Goal: Transaction & Acquisition: Purchase product/service

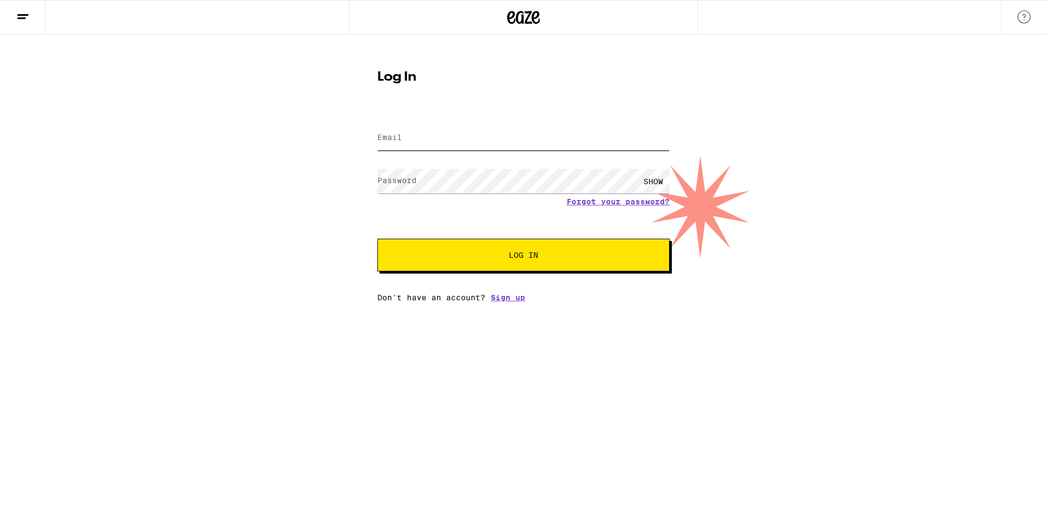
click at [472, 146] on input "Email" at bounding box center [523, 138] width 292 height 25
type input "[EMAIL_ADDRESS][DOMAIN_NAME]"
click at [377, 239] on button "Log In" at bounding box center [523, 255] width 292 height 33
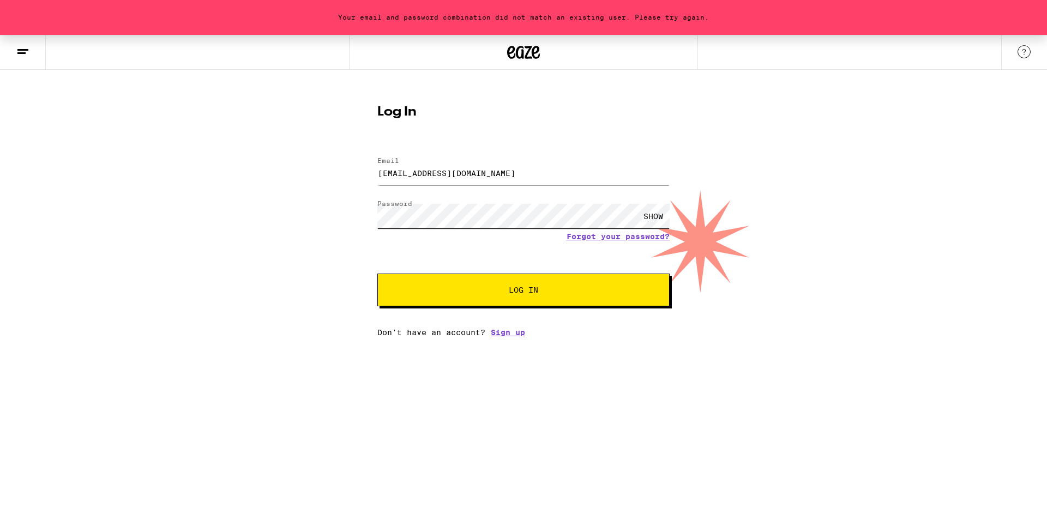
click at [377, 274] on button "Log In" at bounding box center [523, 290] width 292 height 33
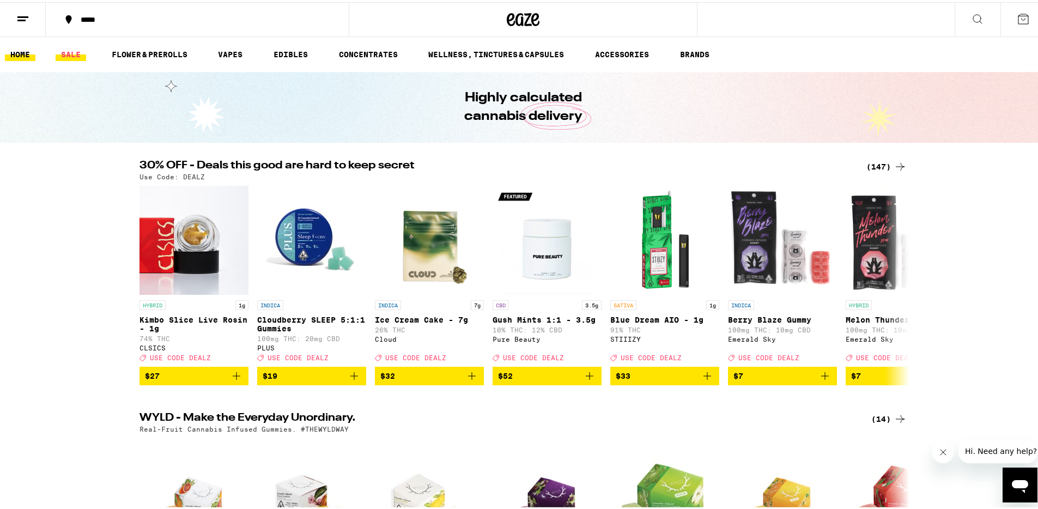
click at [76, 47] on link "SALE" at bounding box center [71, 52] width 31 height 13
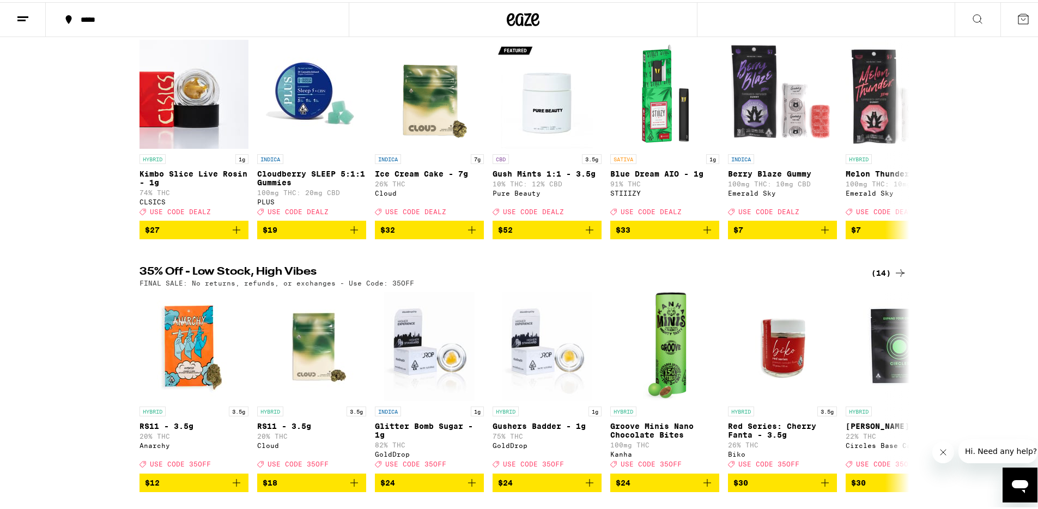
scroll to position [215, 0]
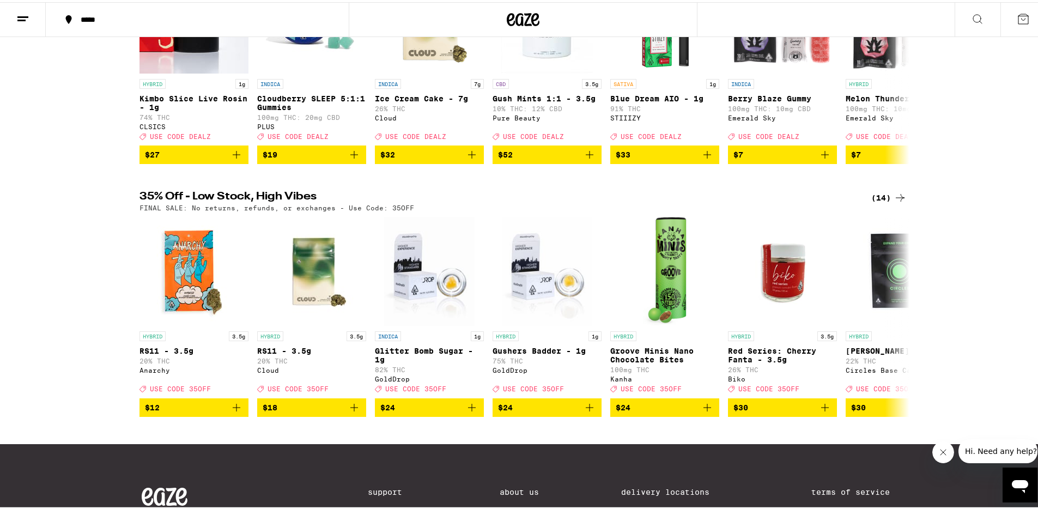
click at [881, 202] on div "(14)" at bounding box center [889, 195] width 35 height 13
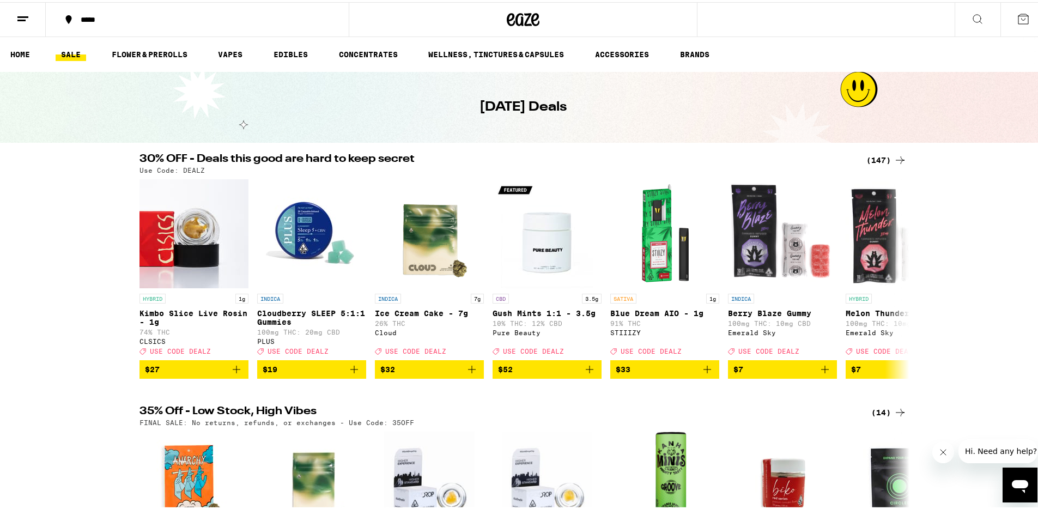
click at [160, 153] on h2 "30% OFF - Deals this good are hard to keep secret" at bounding box center [497, 158] width 714 height 13
click at [898, 157] on icon at bounding box center [900, 158] width 13 height 13
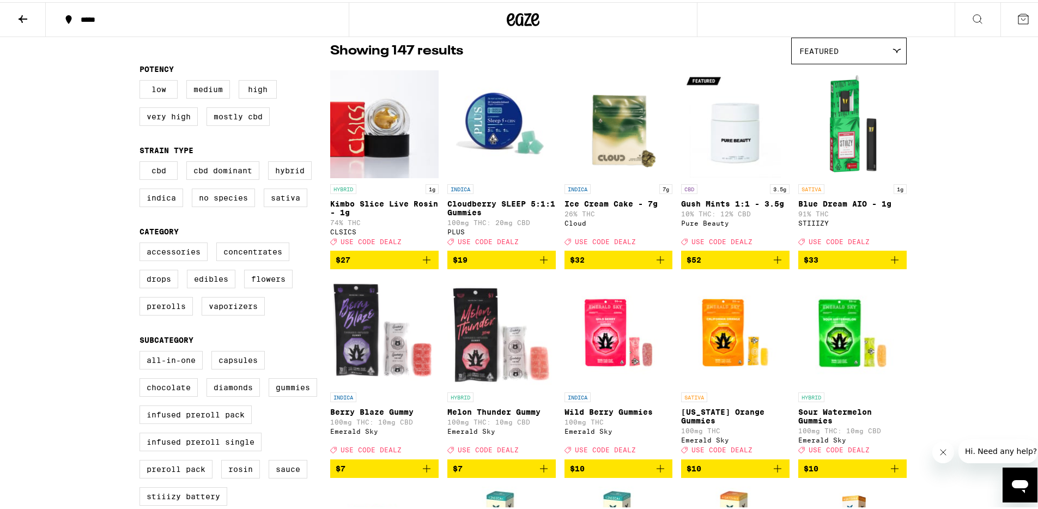
scroll to position [87, 0]
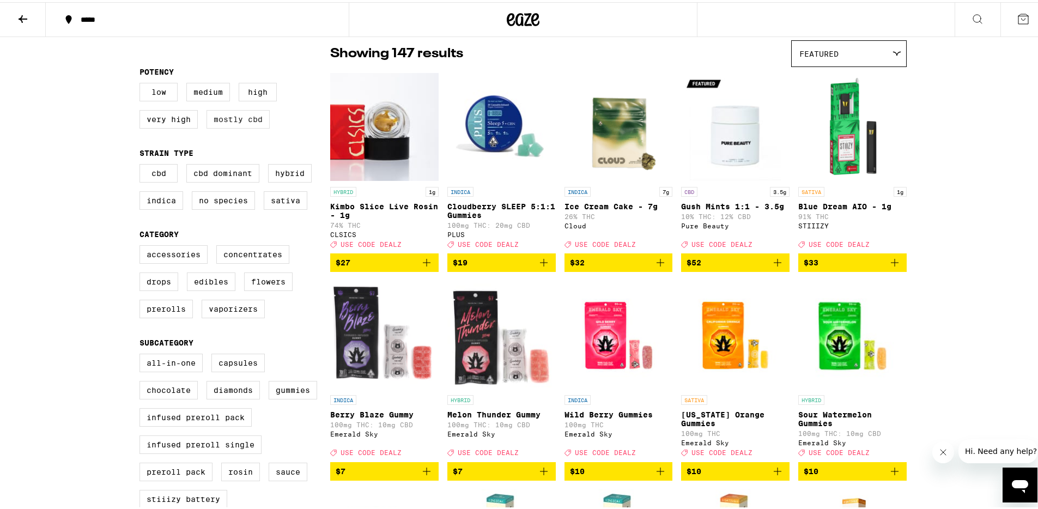
click at [231, 120] on label "Mostly CBD" at bounding box center [238, 117] width 63 height 19
click at [142, 83] on input "Mostly CBD" at bounding box center [142, 82] width 1 height 1
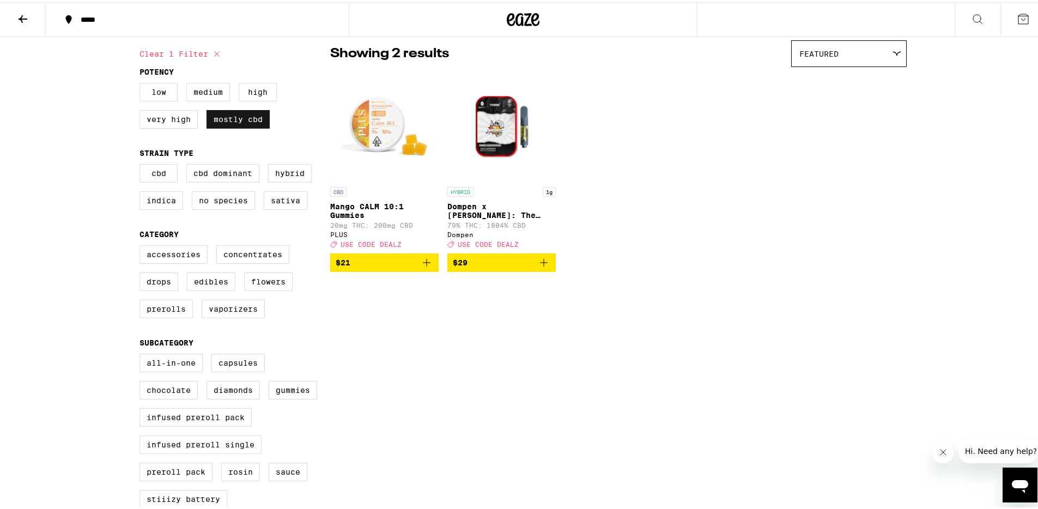
click at [226, 112] on label "Mostly CBD" at bounding box center [238, 117] width 63 height 19
click at [142, 83] on input "Mostly CBD" at bounding box center [142, 82] width 1 height 1
checkbox input "false"
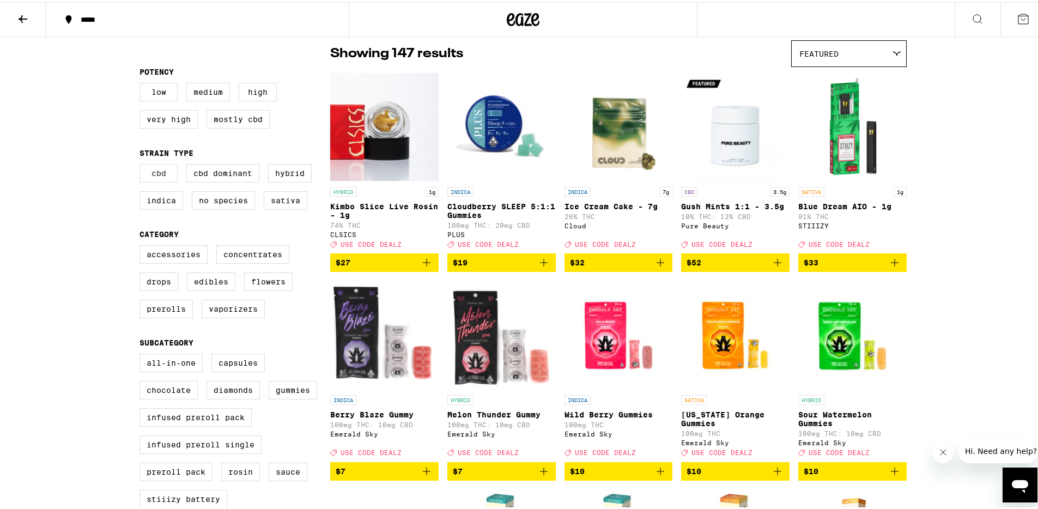
click at [154, 176] on label "CBD" at bounding box center [159, 171] width 38 height 19
click at [142, 164] on input "CBD" at bounding box center [142, 164] width 1 height 1
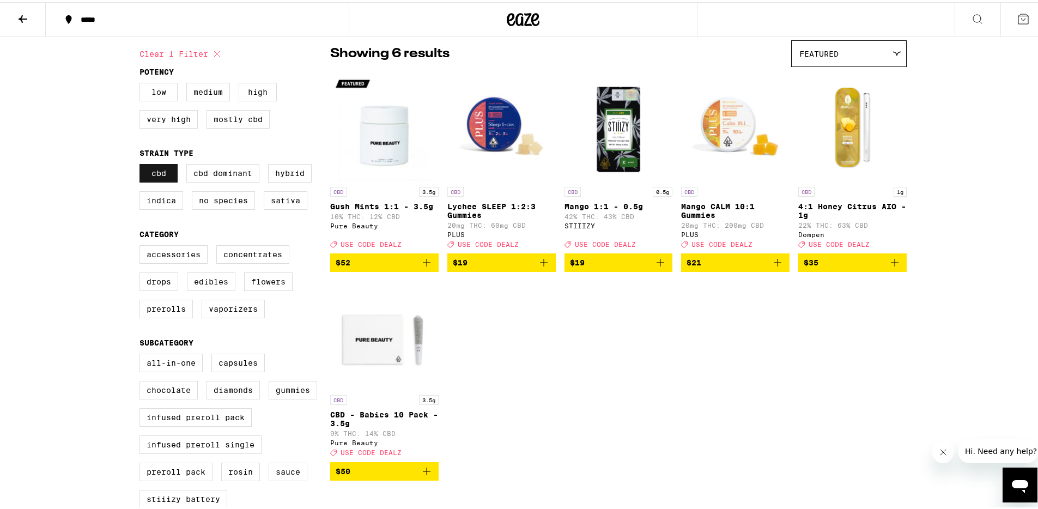
click at [162, 175] on label "CBD" at bounding box center [159, 171] width 38 height 19
click at [142, 164] on input "CBD" at bounding box center [142, 164] width 1 height 1
checkbox input "false"
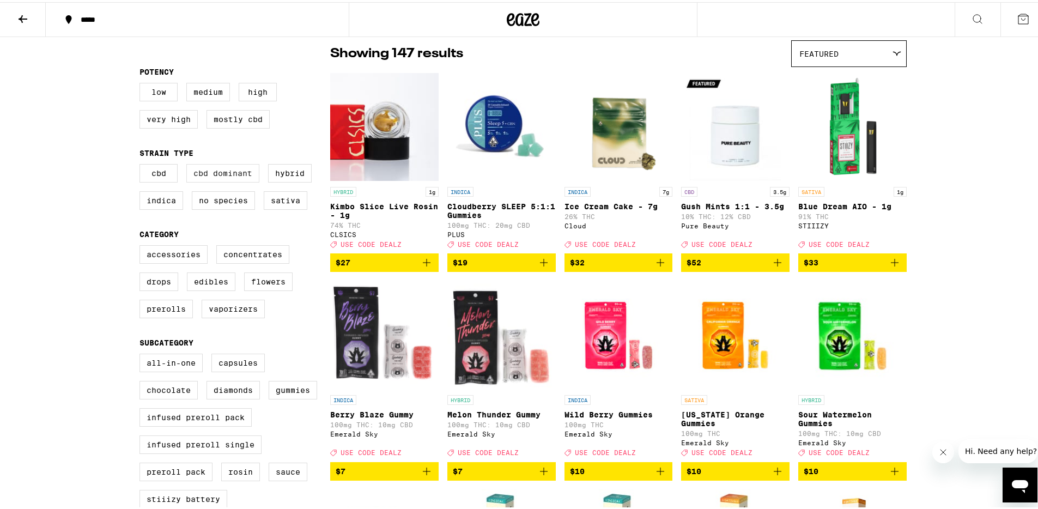
click at [206, 176] on label "CBD Dominant" at bounding box center [222, 171] width 73 height 19
click at [142, 164] on input "CBD Dominant" at bounding box center [142, 164] width 1 height 1
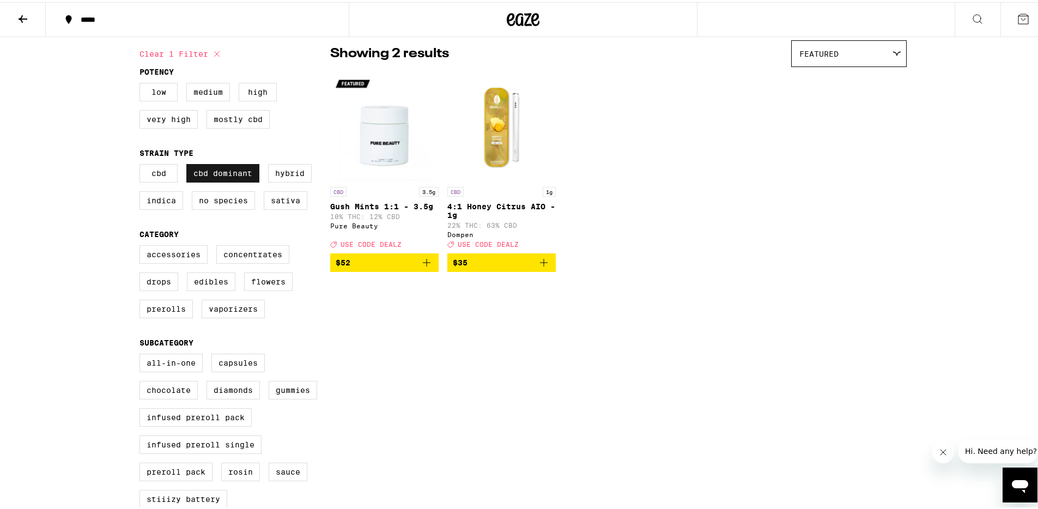
click at [206, 172] on label "CBD Dominant" at bounding box center [222, 171] width 73 height 19
click at [142, 164] on input "CBD Dominant" at bounding box center [142, 164] width 1 height 1
checkbox input "false"
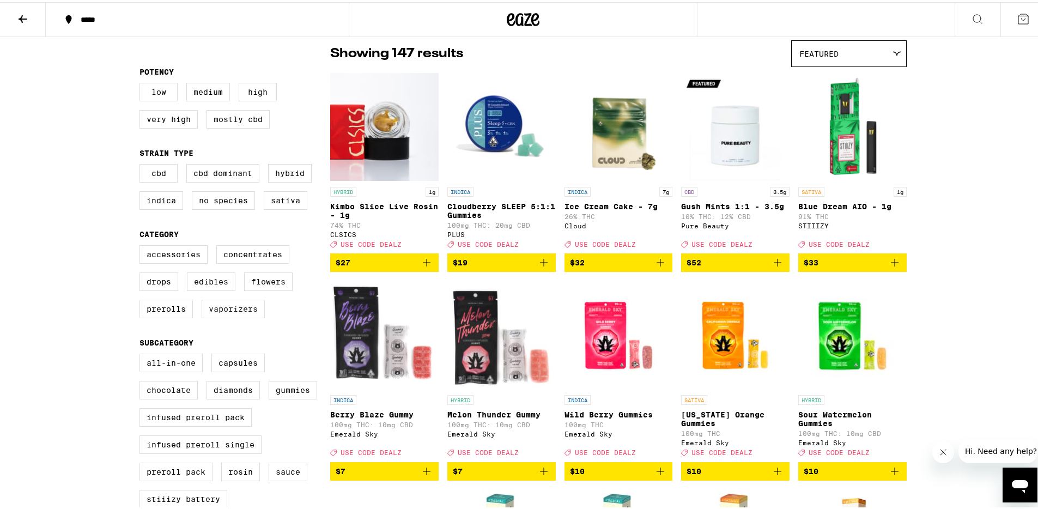
click at [222, 316] on label "Vaporizers" at bounding box center [233, 307] width 63 height 19
click at [142, 245] on input "Vaporizers" at bounding box center [142, 245] width 1 height 1
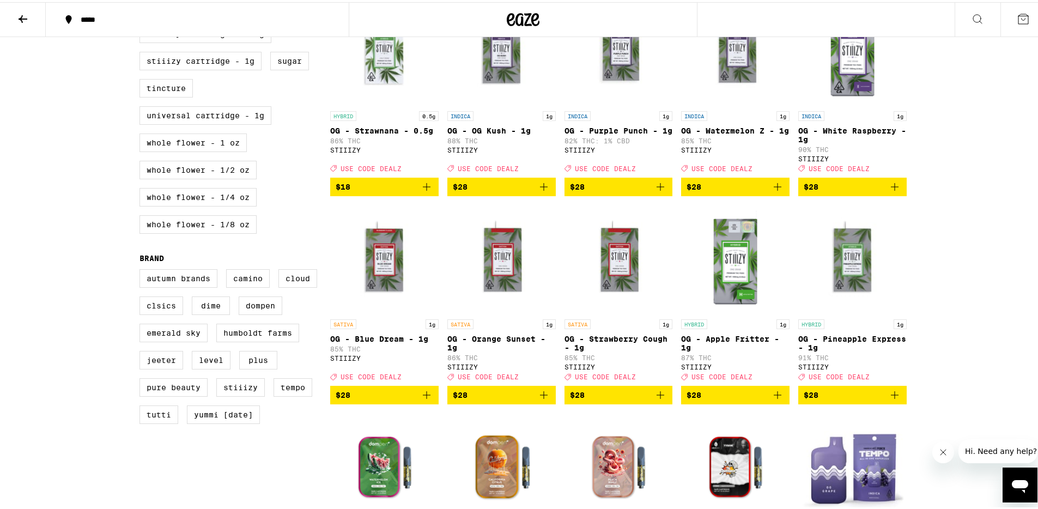
scroll to position [581, 0]
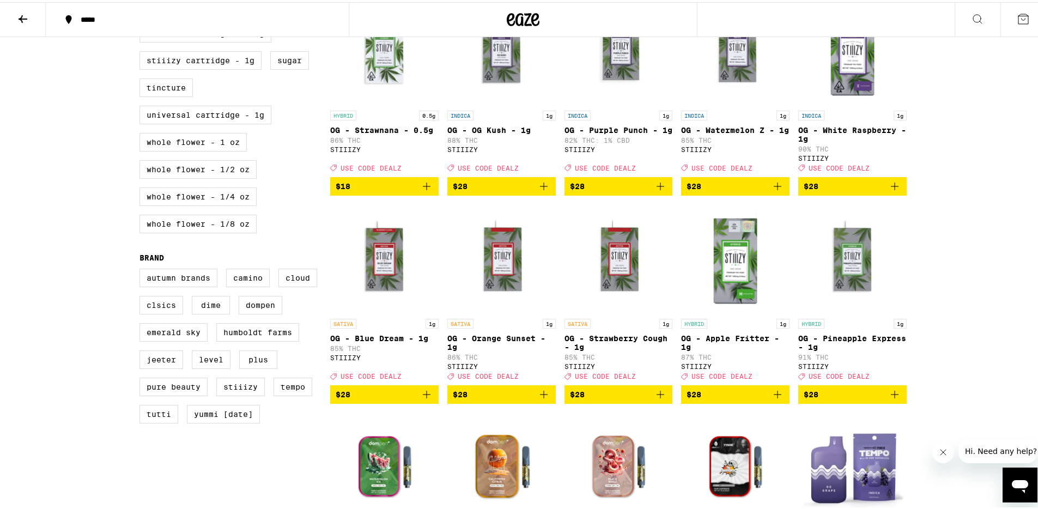
click at [776, 399] on icon "Add to bag" at bounding box center [777, 392] width 13 height 13
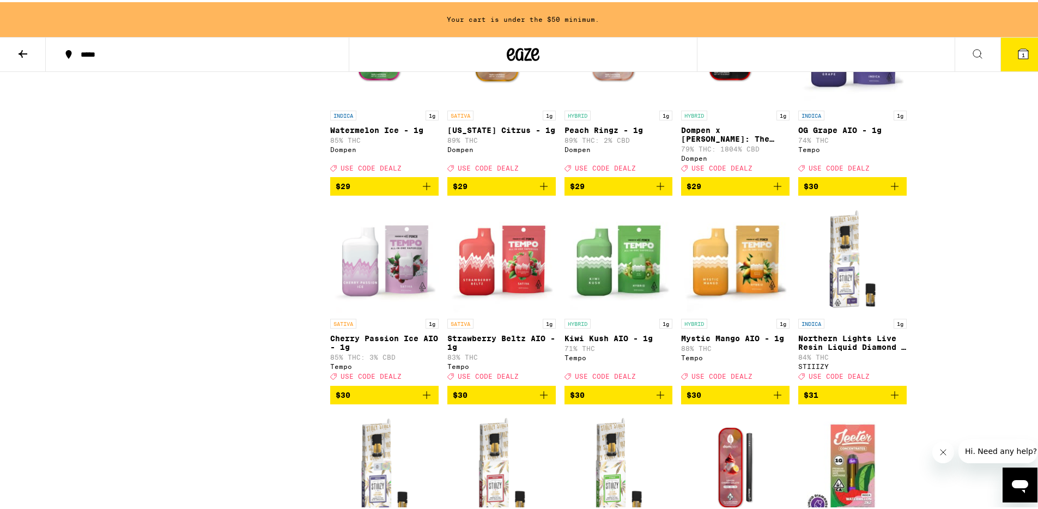
scroll to position [1301, 0]
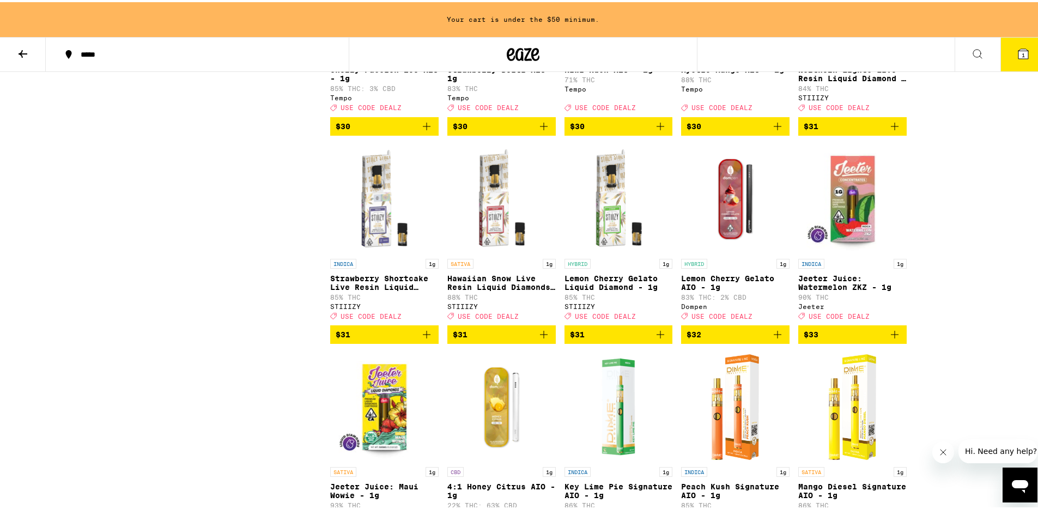
click at [654, 339] on icon "Add to bag" at bounding box center [660, 332] width 13 height 13
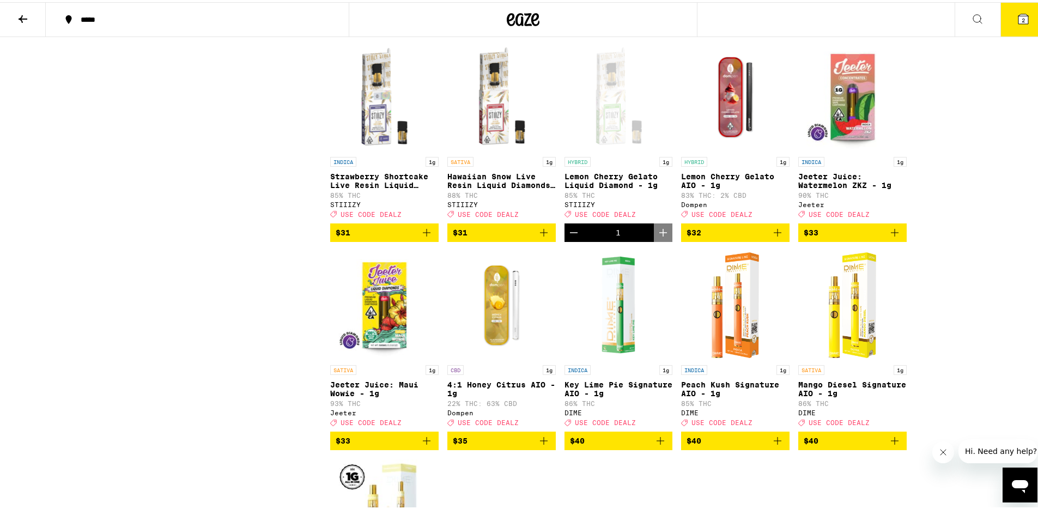
scroll to position [1379, 0]
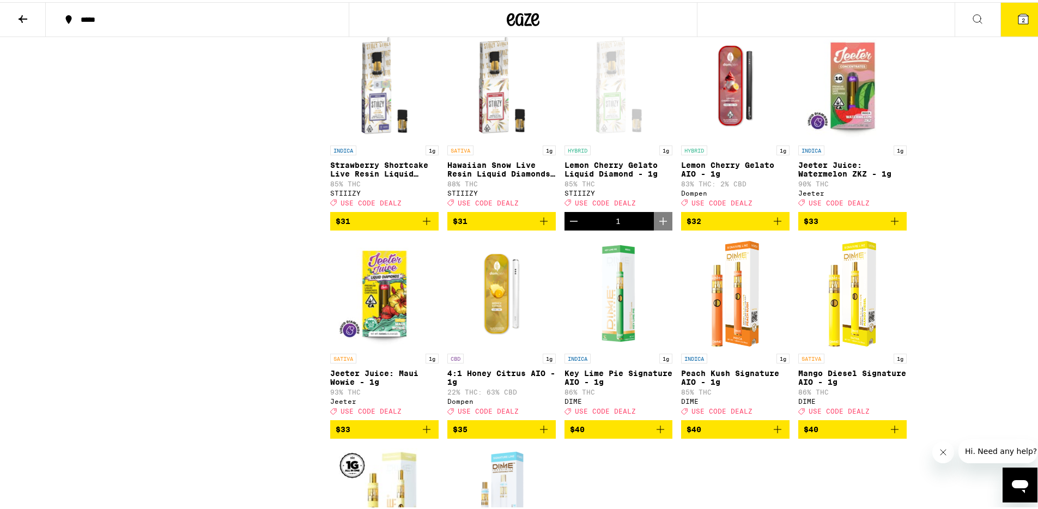
click at [946, 450] on icon "Close message from company" at bounding box center [943, 452] width 9 height 9
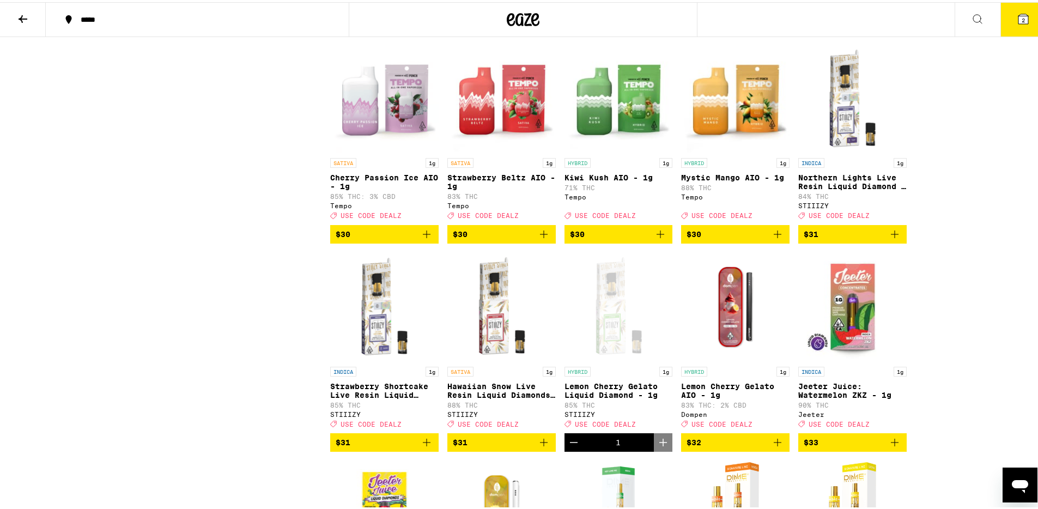
scroll to position [1283, 0]
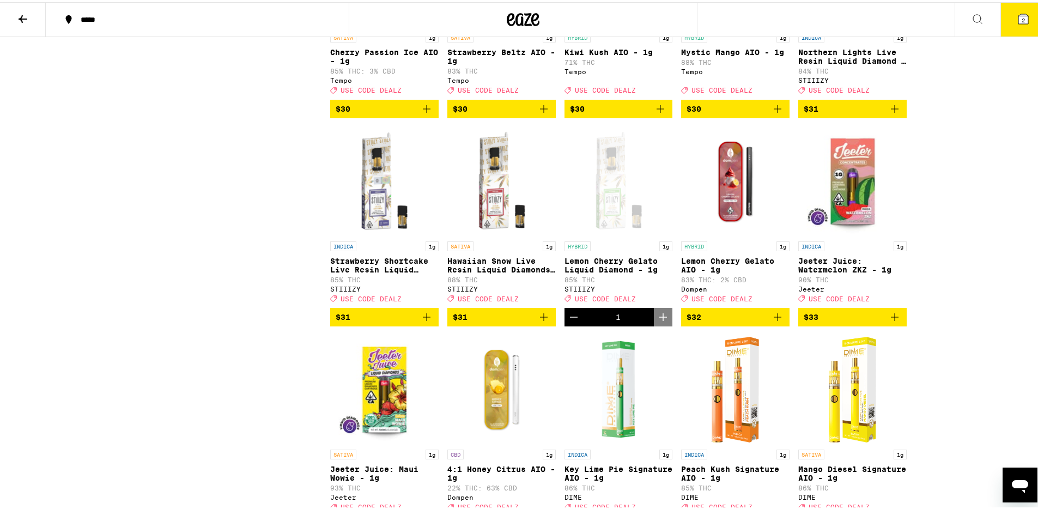
click at [542, 322] on icon "Add to bag" at bounding box center [544, 315] width 13 height 13
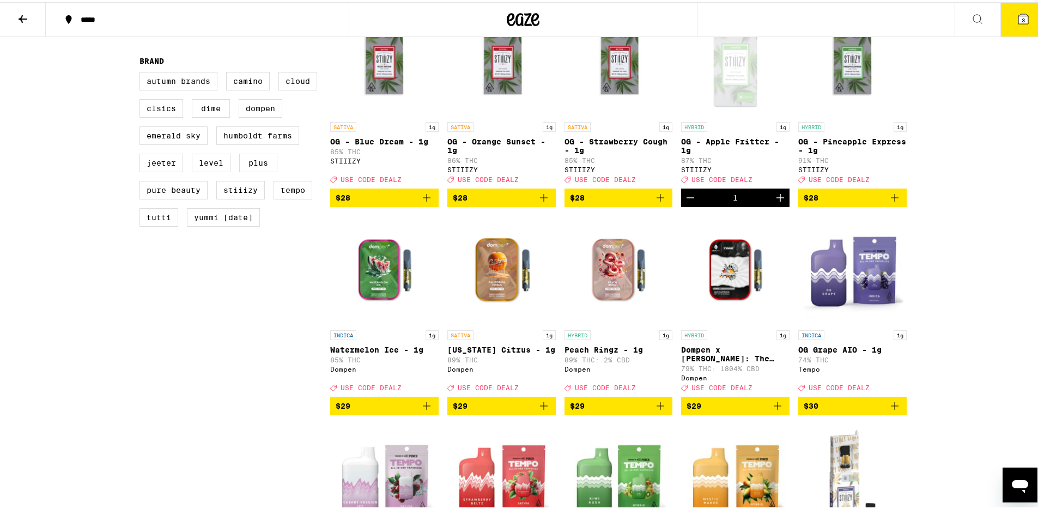
scroll to position [764, 0]
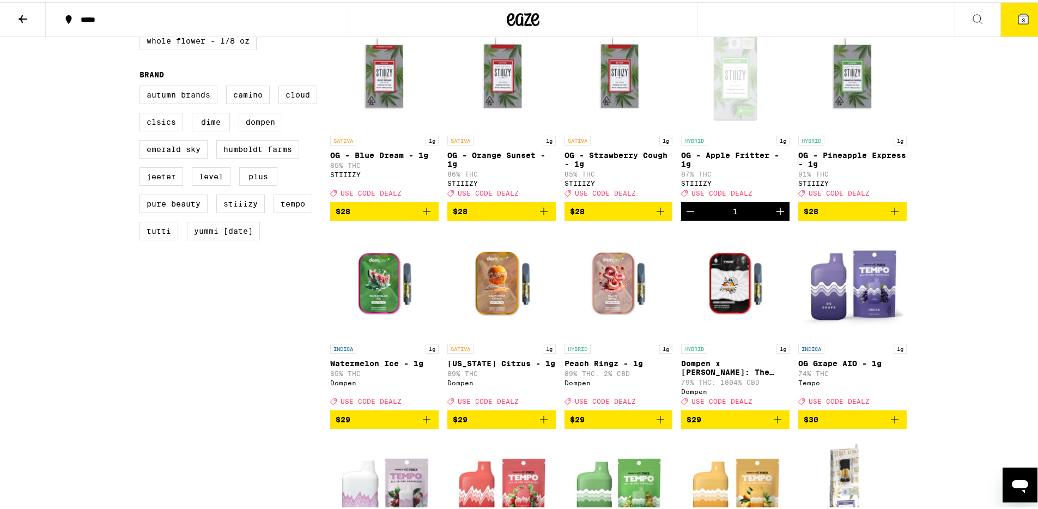
click at [684, 216] on icon "Decrement" at bounding box center [690, 209] width 13 height 13
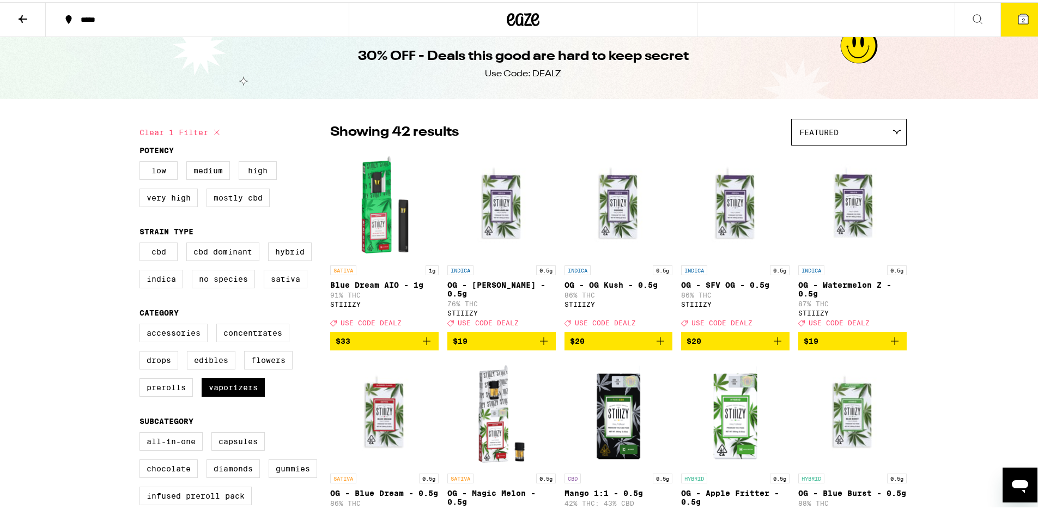
scroll to position [0, 0]
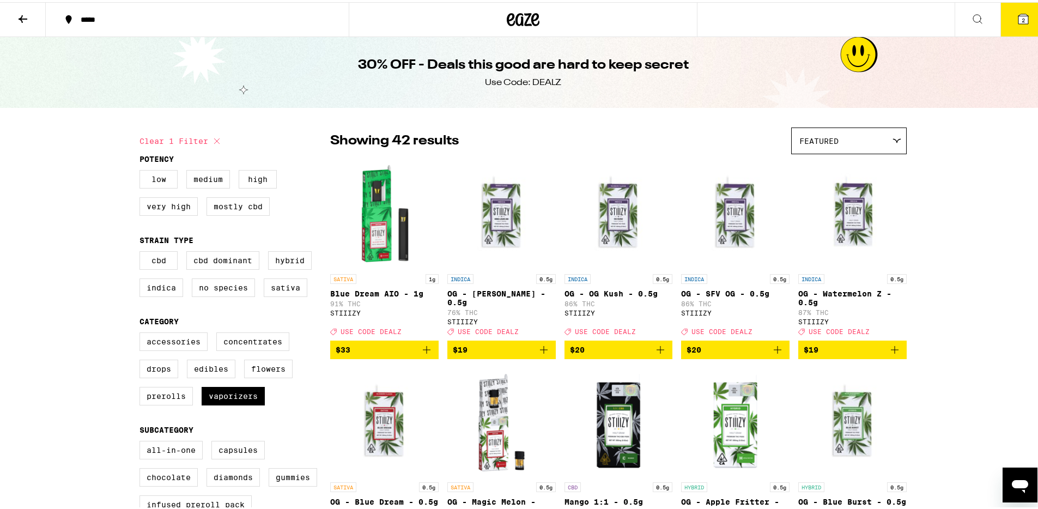
click at [214, 141] on icon at bounding box center [216, 138] width 13 height 13
checkbox input "false"
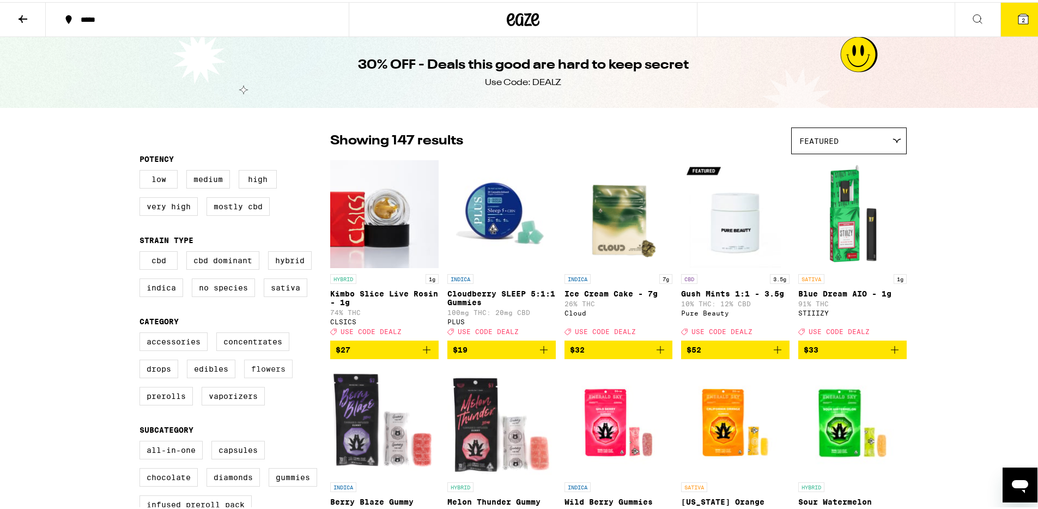
click at [265, 376] on label "Flowers" at bounding box center [268, 367] width 49 height 19
click at [142, 333] on input "Flowers" at bounding box center [142, 332] width 1 height 1
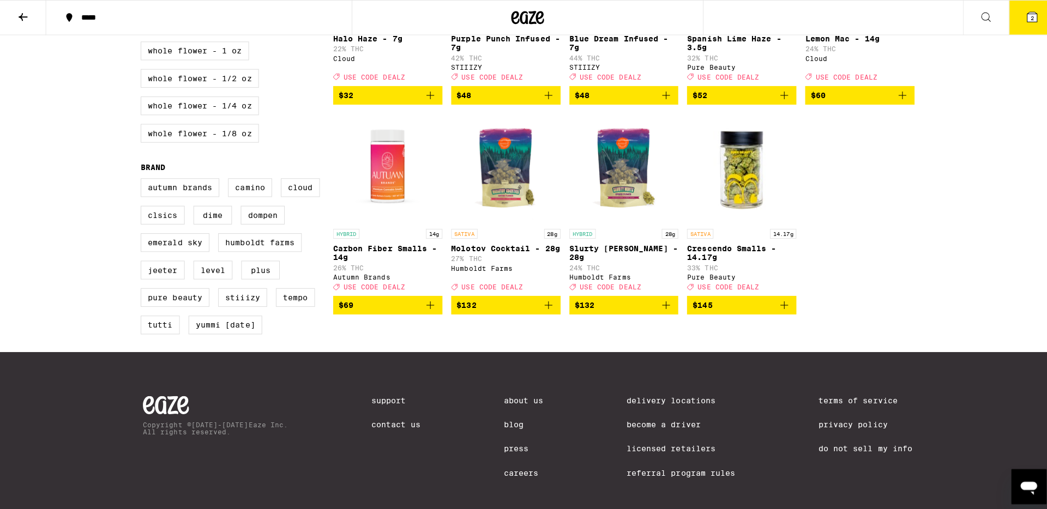
scroll to position [661, 0]
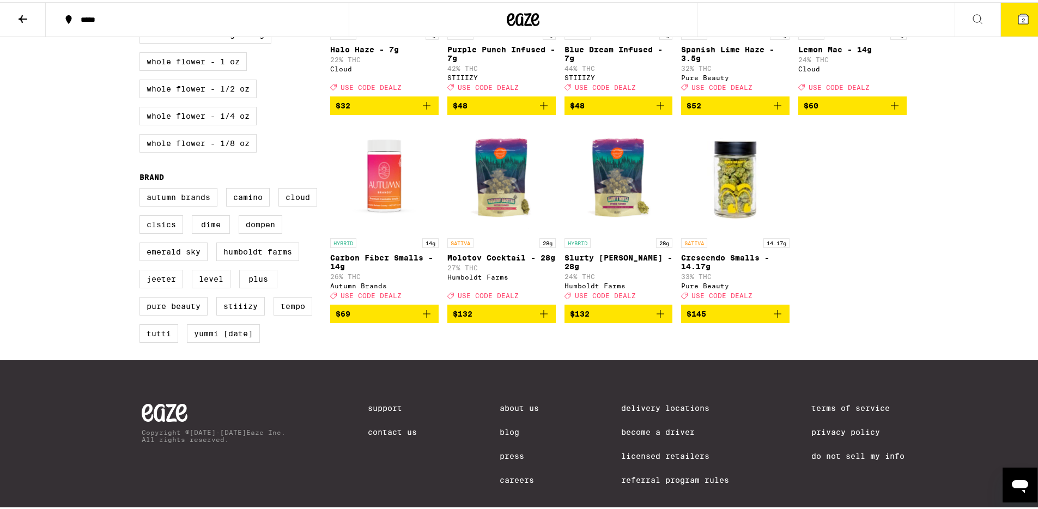
click at [603, 269] on p "Slurty [PERSON_NAME] - 28g" at bounding box center [619, 259] width 108 height 17
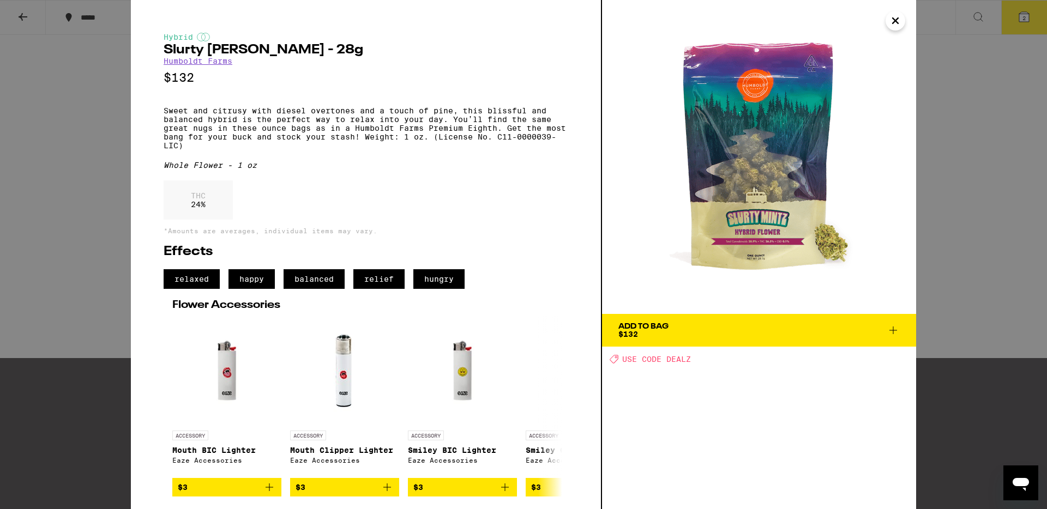
scroll to position [8, 0]
click at [554, 413] on icon at bounding box center [552, 406] width 13 height 13
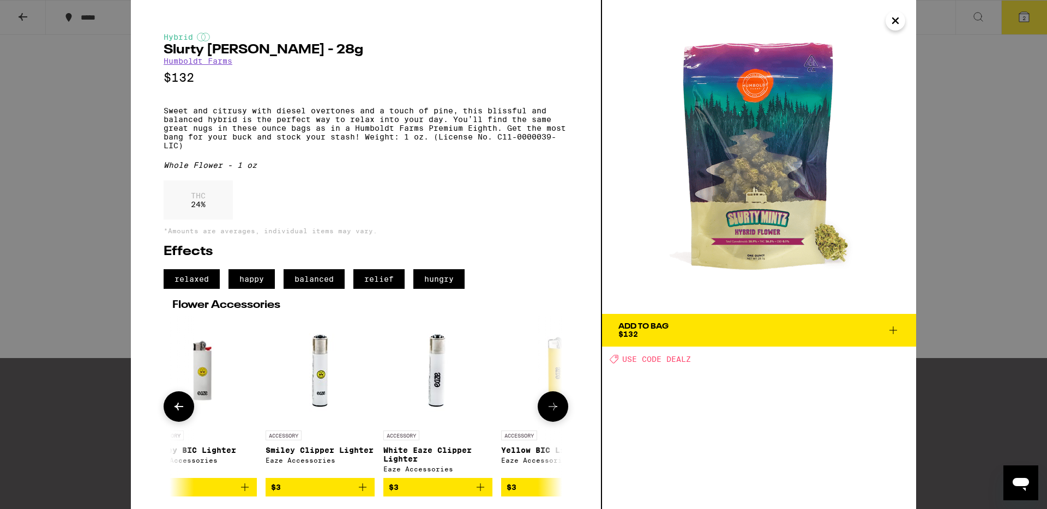
scroll to position [0, 268]
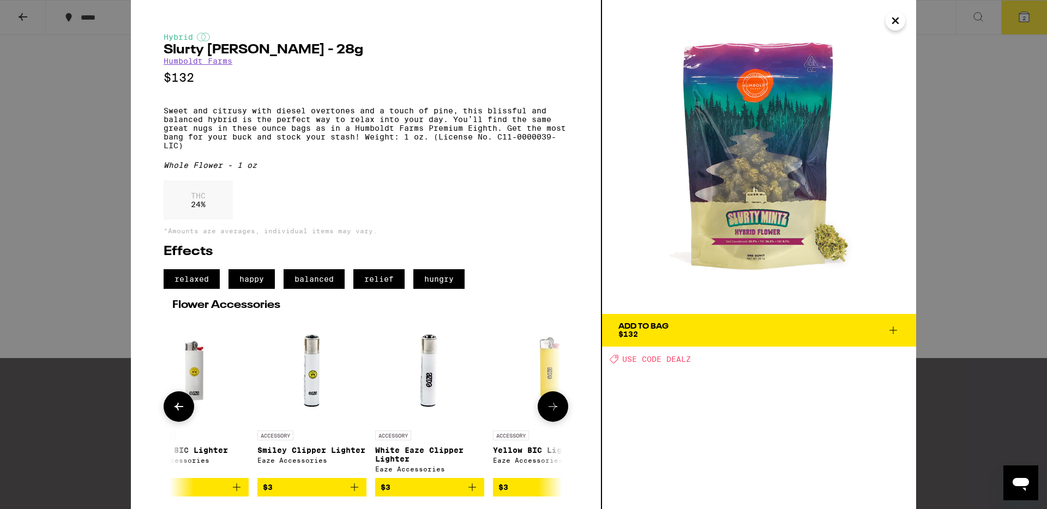
click at [555, 408] on button at bounding box center [553, 406] width 31 height 31
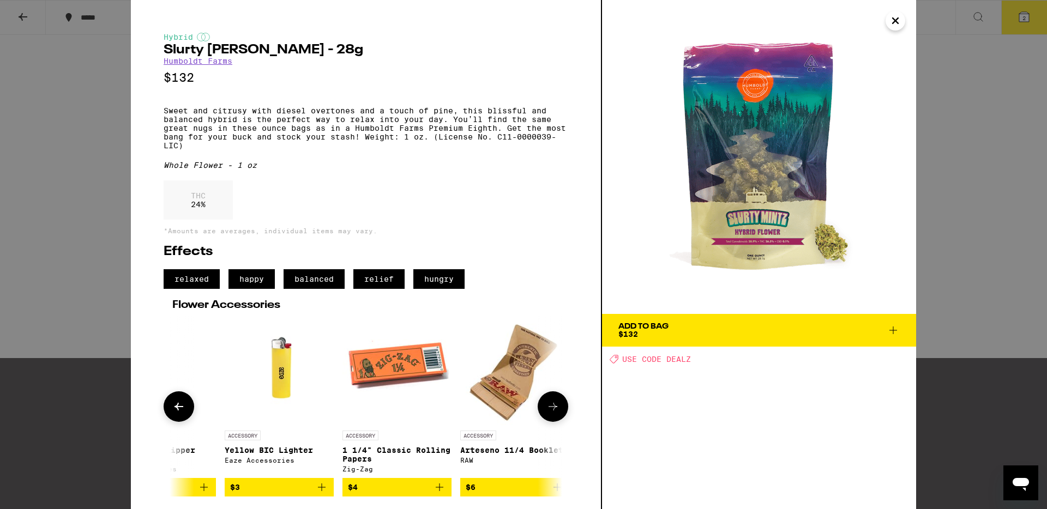
click at [554, 410] on icon at bounding box center [552, 406] width 13 height 13
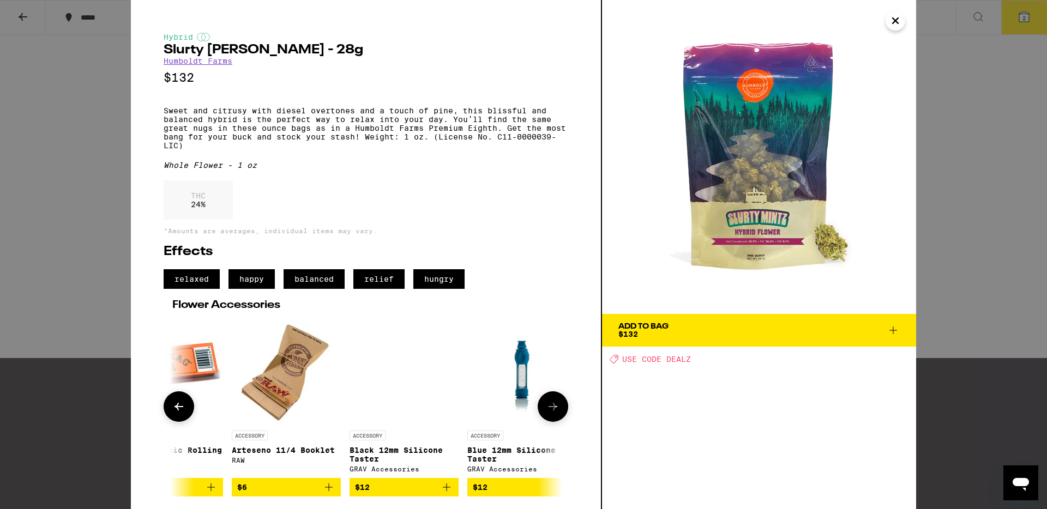
scroll to position [0, 805]
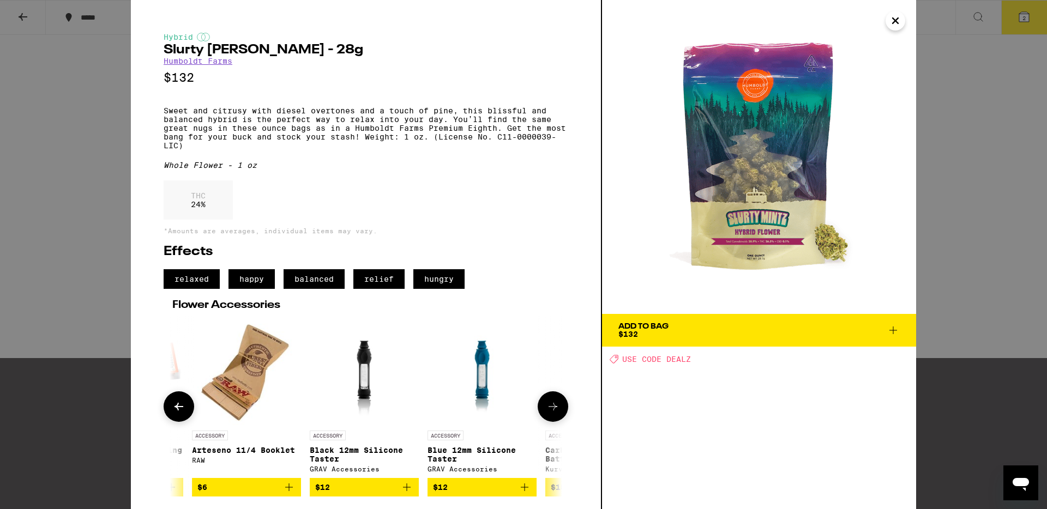
click at [554, 410] on icon at bounding box center [552, 406] width 13 height 13
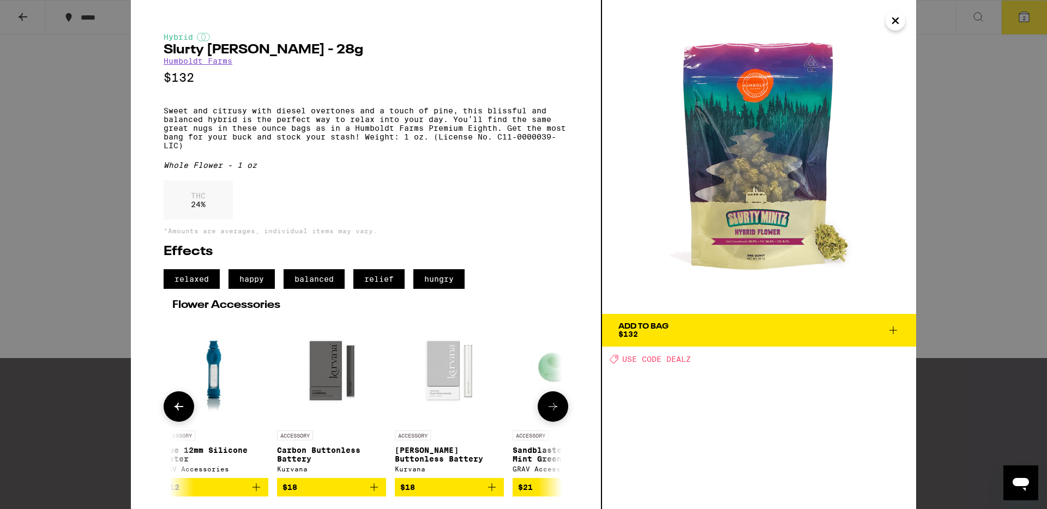
click at [554, 410] on icon at bounding box center [552, 406] width 13 height 13
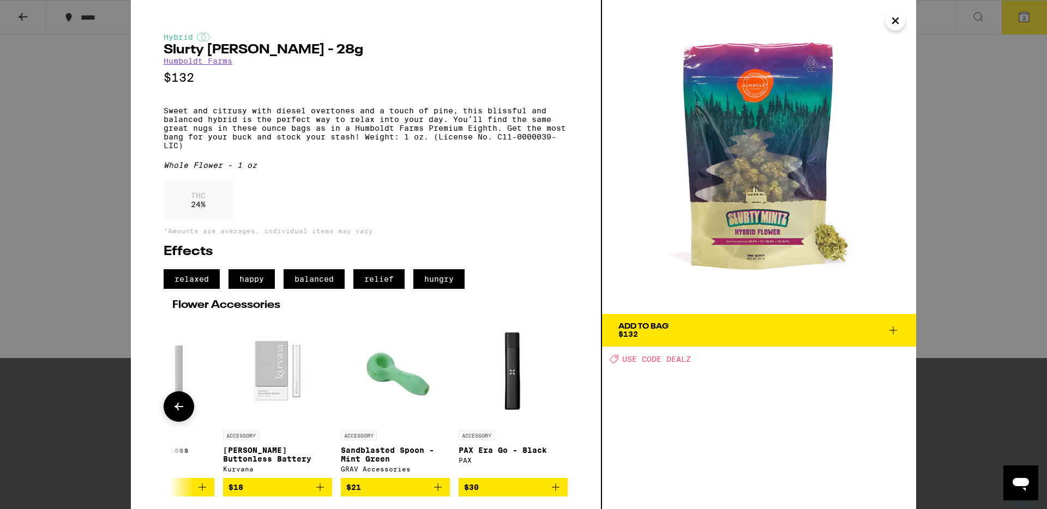
scroll to position [0, 1261]
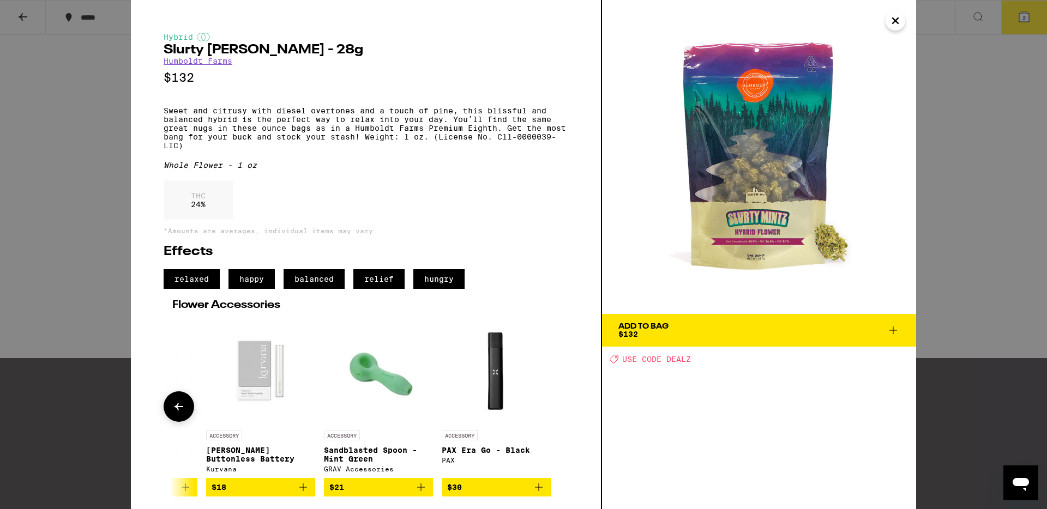
click at [554, 410] on div at bounding box center [553, 406] width 31 height 31
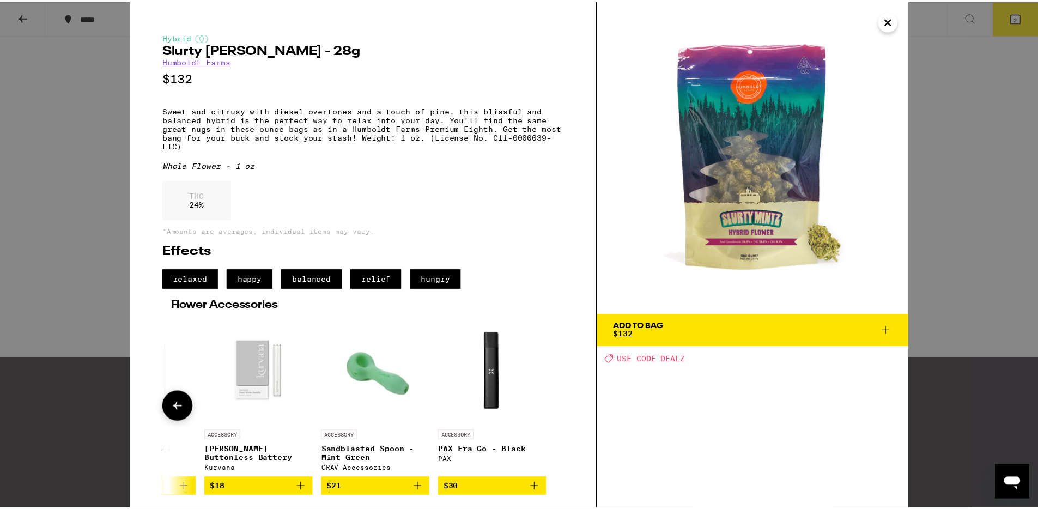
scroll to position [0, 0]
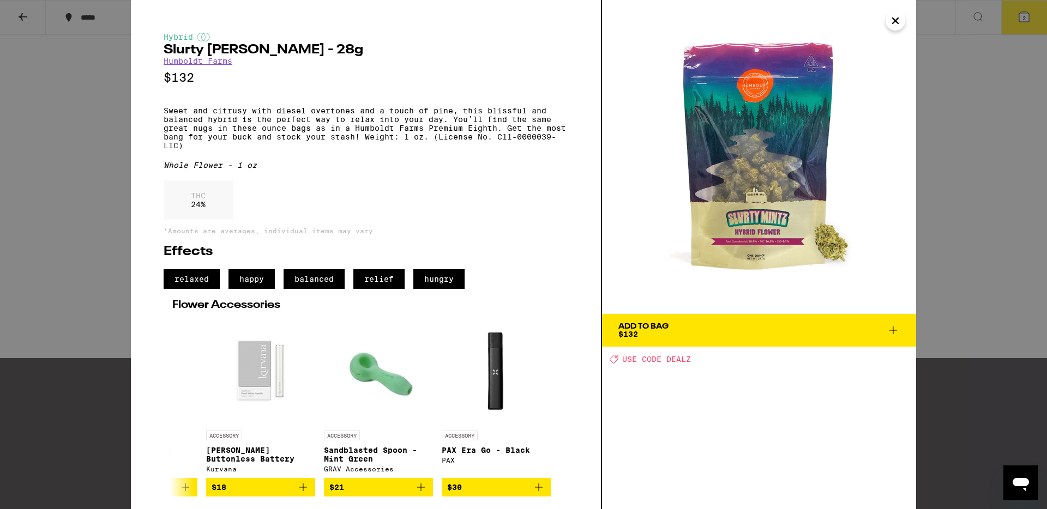
click at [116, 149] on div "Hybrid Slurty [PERSON_NAME] - 28g Humboldt Farms $132 Sweet and citrusy with di…" at bounding box center [523, 254] width 1047 height 509
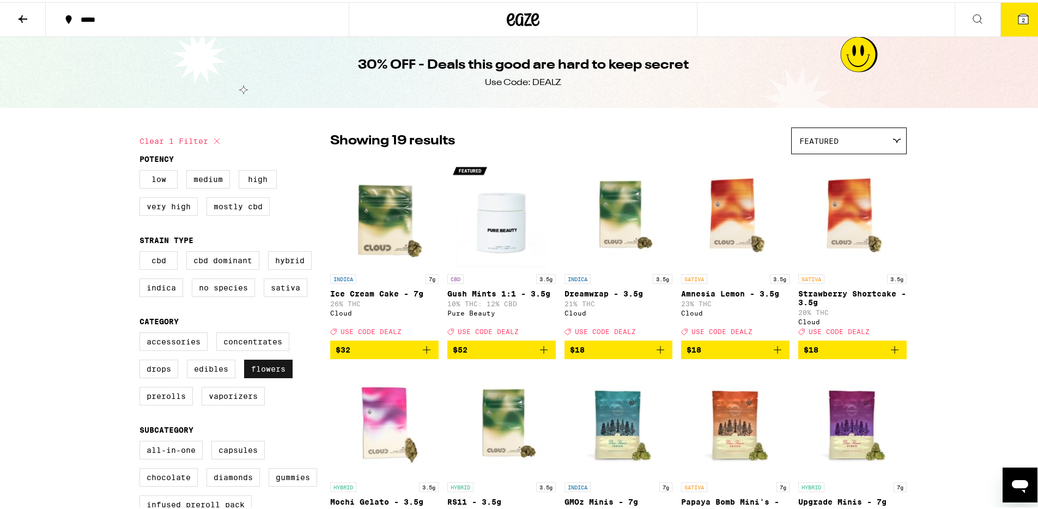
click at [266, 376] on label "Flowers" at bounding box center [268, 367] width 49 height 19
click at [142, 333] on input "Flowers" at bounding box center [142, 332] width 1 height 1
checkbox input "false"
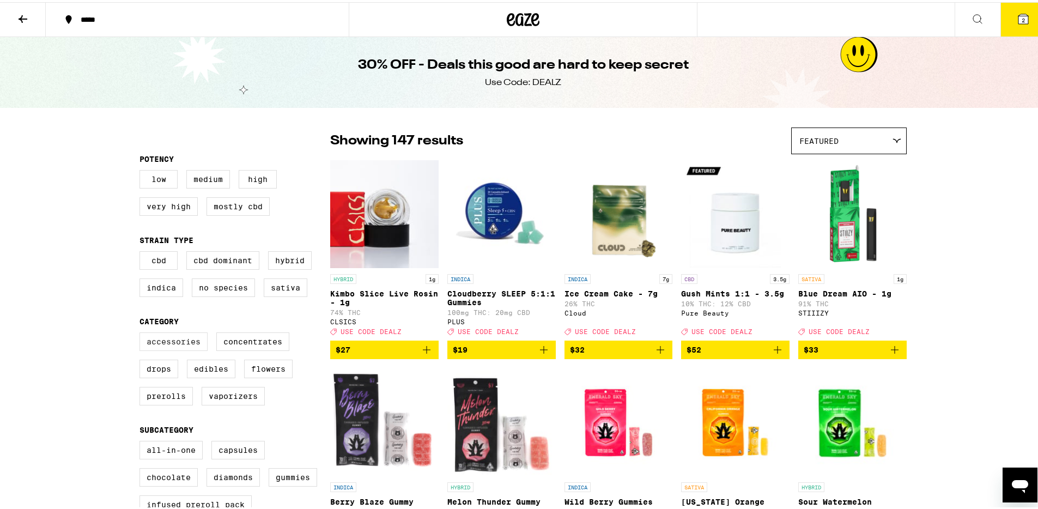
click at [172, 343] on label "Accessories" at bounding box center [174, 339] width 68 height 19
click at [142, 333] on input "Accessories" at bounding box center [142, 332] width 1 height 1
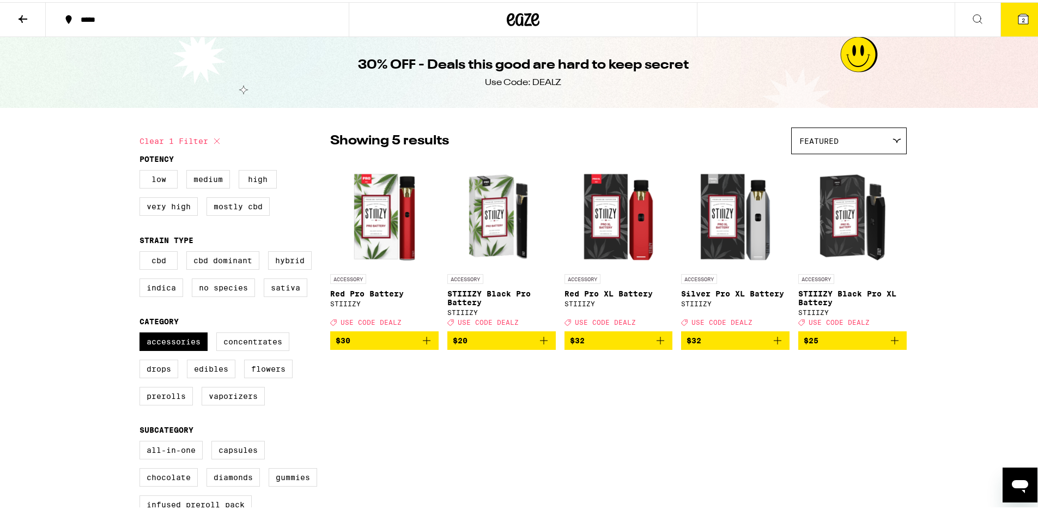
checkbox input "false"
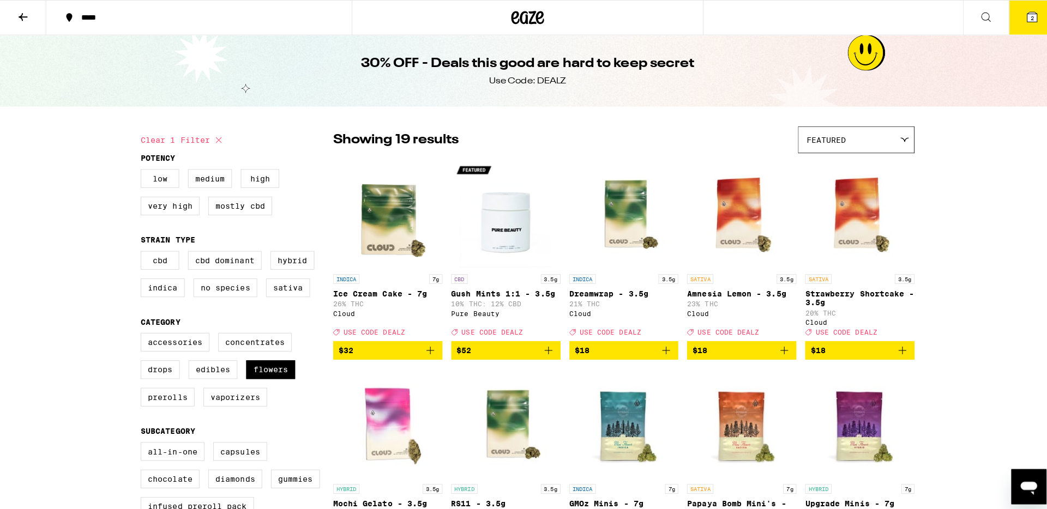
scroll to position [661, 0]
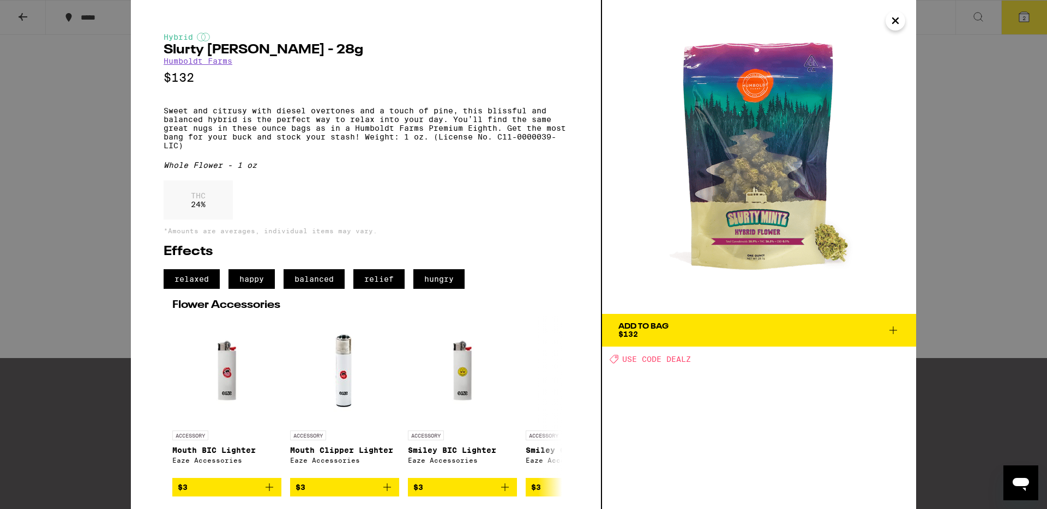
click at [967, 50] on div "Hybrid Slurty [PERSON_NAME] - 28g Humboldt Farms $132 Sweet and citrusy with di…" at bounding box center [523, 254] width 1047 height 509
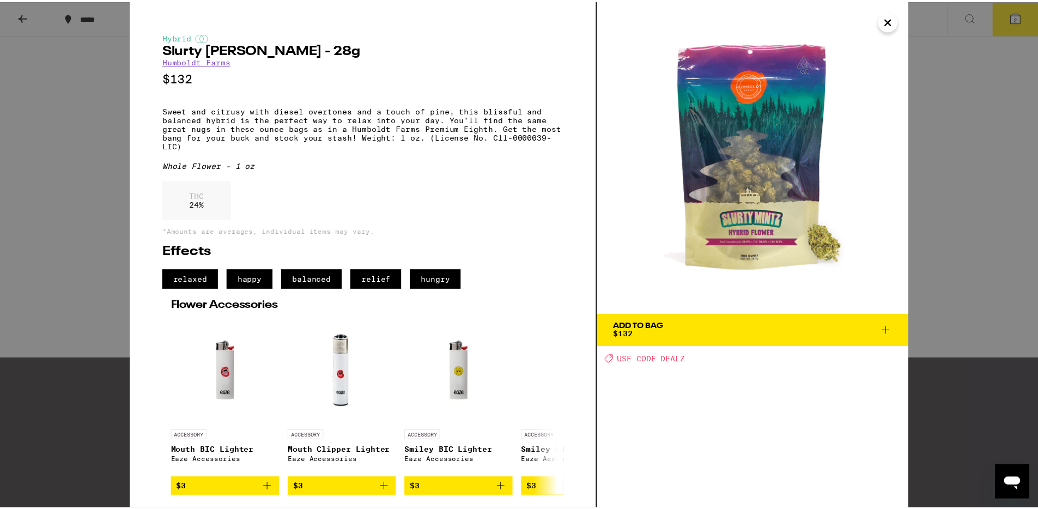
scroll to position [86, 0]
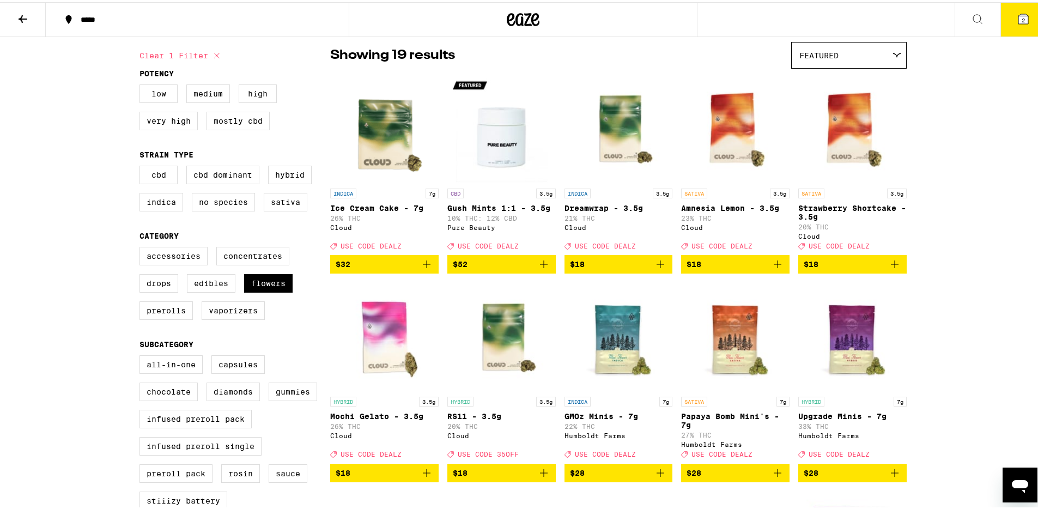
click at [1024, 20] on button "2" at bounding box center [1024, 18] width 46 height 34
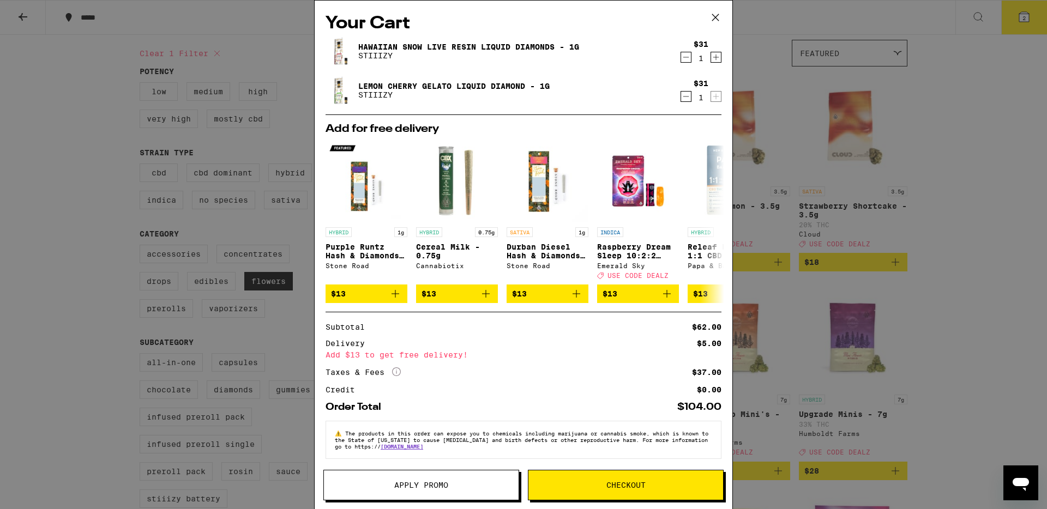
click at [720, 19] on icon at bounding box center [715, 17] width 16 height 16
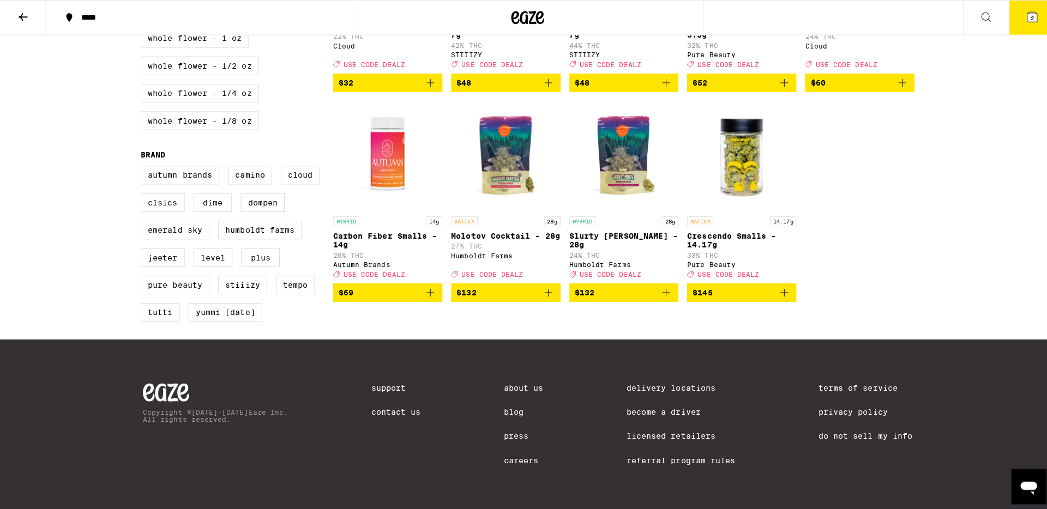
scroll to position [722, 0]
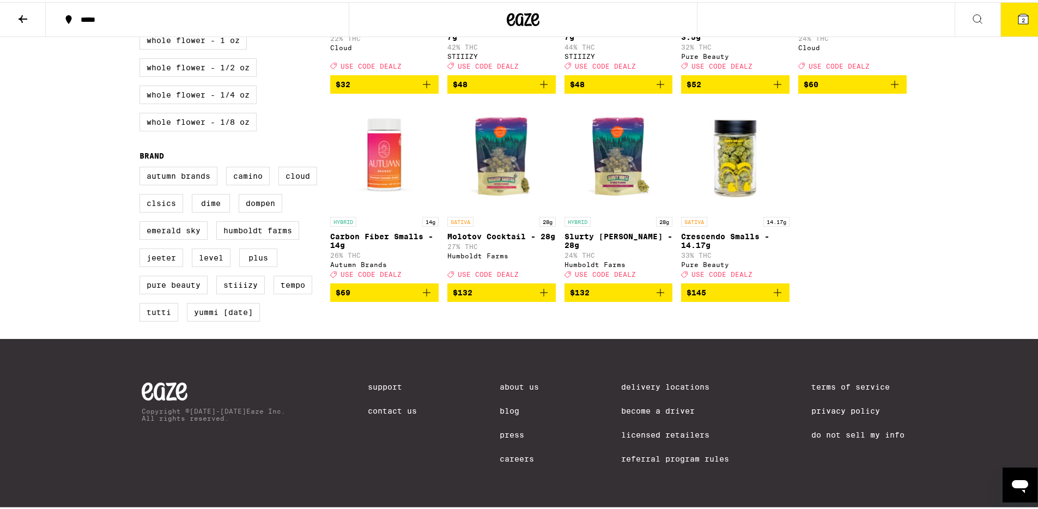
click at [626, 230] on p "Slurty [PERSON_NAME] - 28g" at bounding box center [619, 238] width 108 height 17
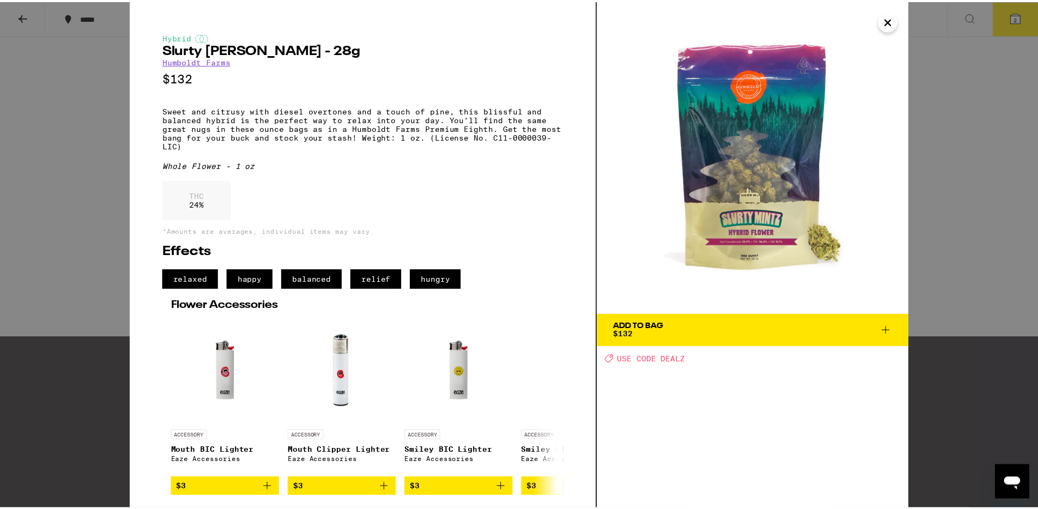
scroll to position [8, 0]
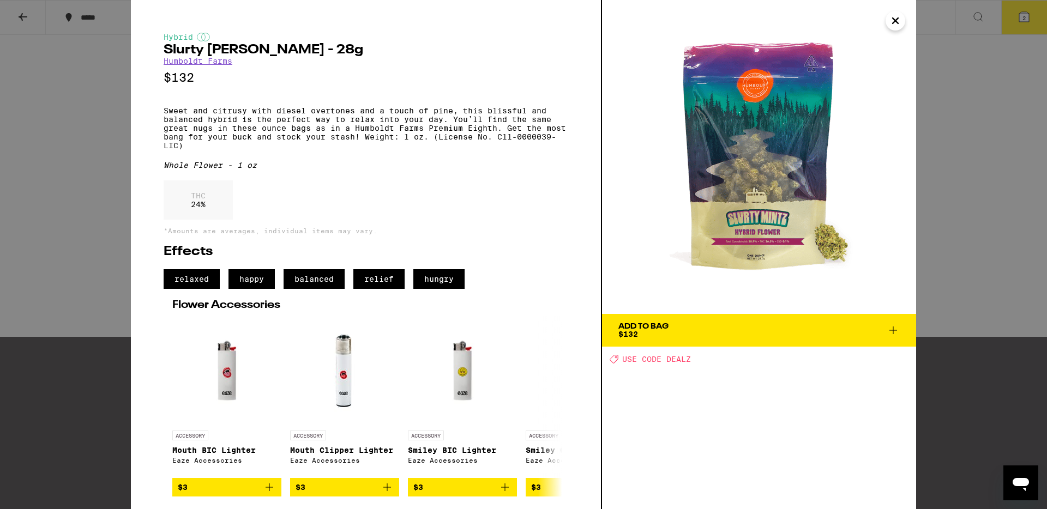
click at [729, 325] on span "Add To Bag $132" at bounding box center [758, 330] width 281 height 15
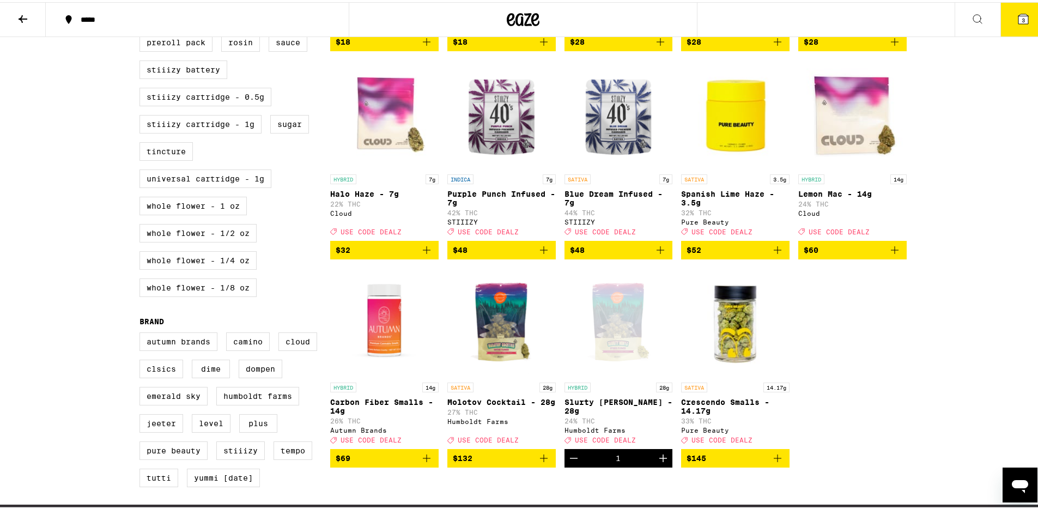
scroll to position [301, 0]
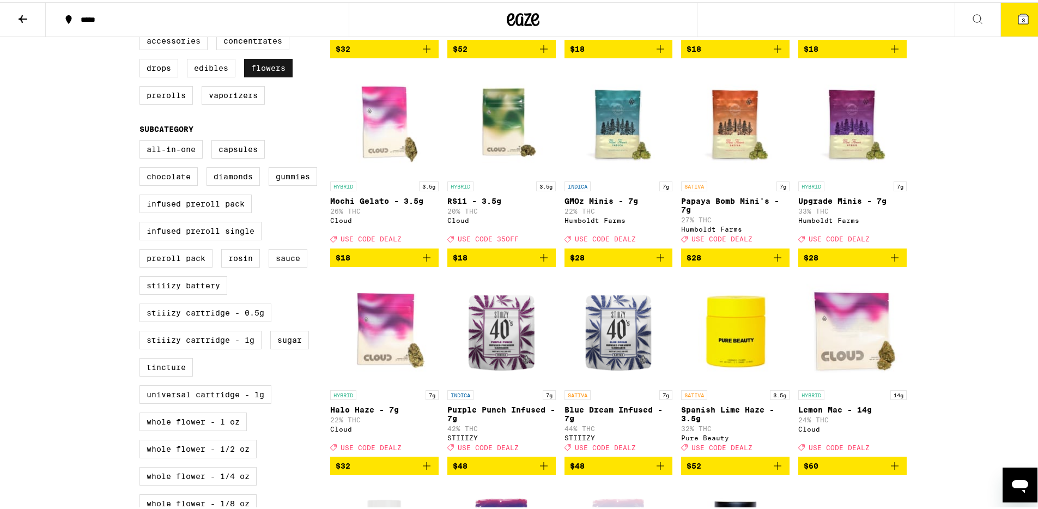
click at [261, 75] on label "Flowers" at bounding box center [268, 66] width 49 height 19
click at [142, 32] on input "Flowers" at bounding box center [142, 31] width 1 height 1
checkbox input "false"
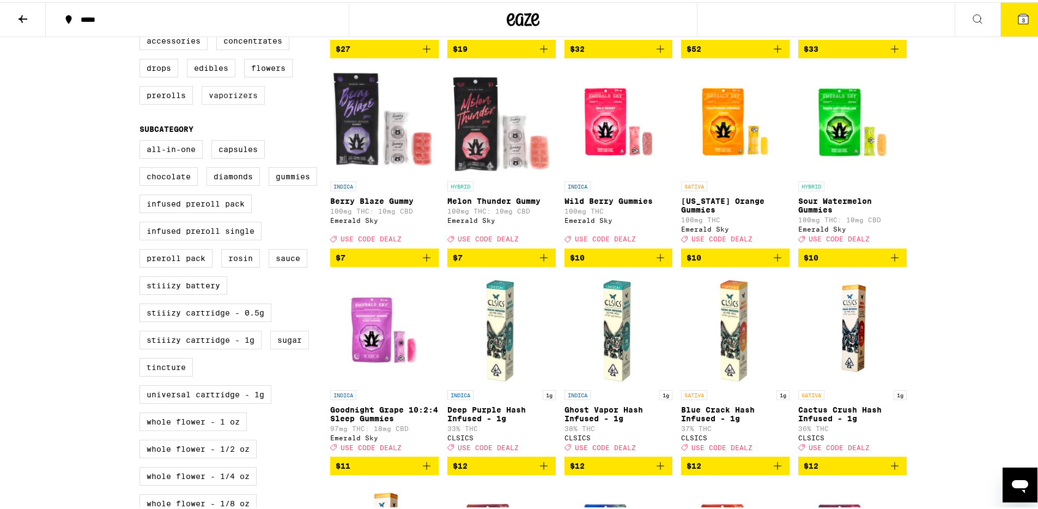
click at [229, 102] on label "Vaporizers" at bounding box center [233, 93] width 63 height 19
click at [142, 32] on input "Vaporizers" at bounding box center [142, 31] width 1 height 1
checkbox input "true"
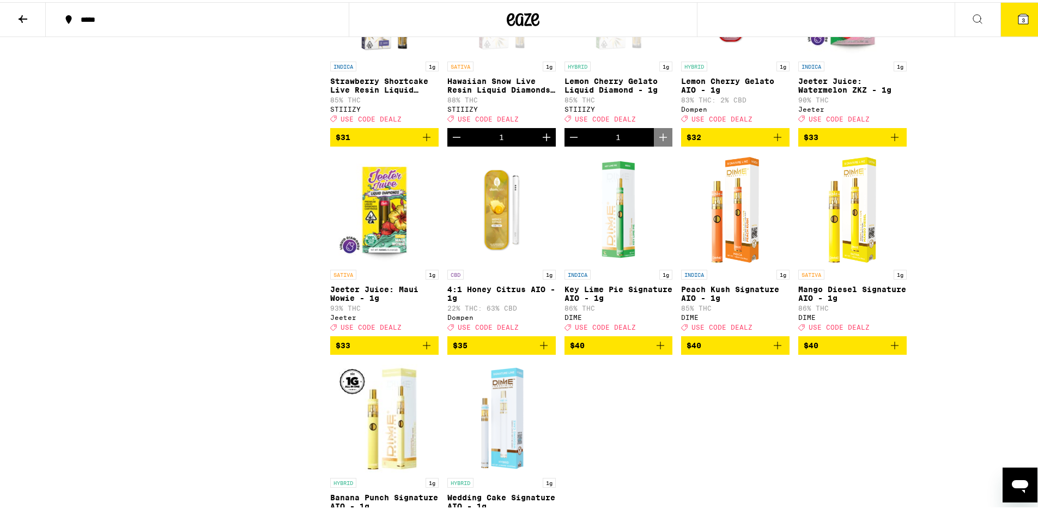
scroll to position [1386, 0]
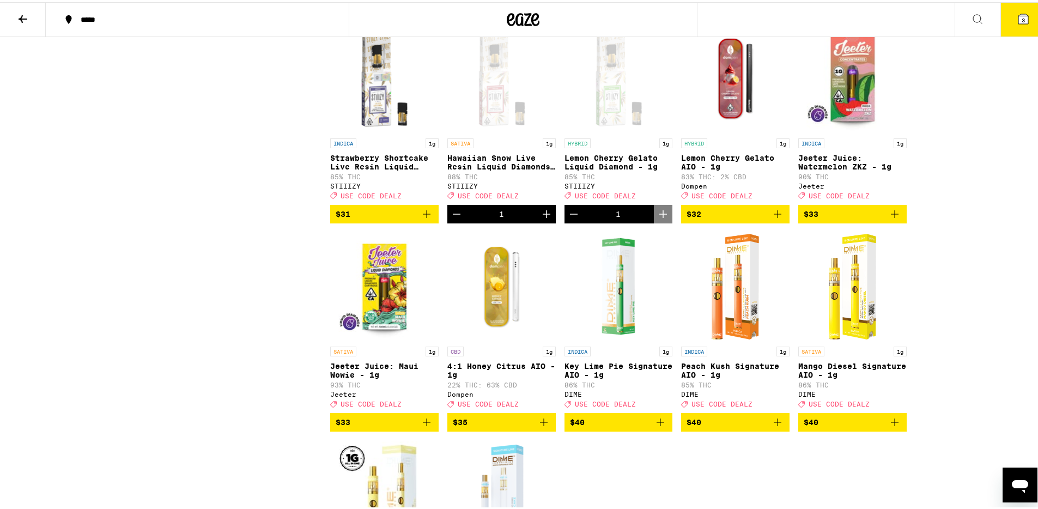
click at [573, 212] on icon "Decrement" at bounding box center [574, 212] width 8 height 0
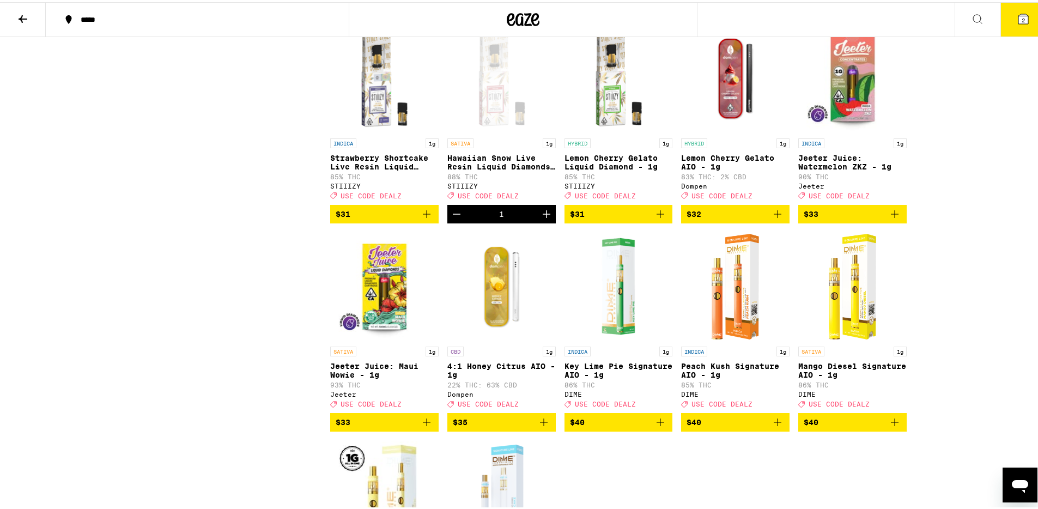
click at [427, 219] on icon "Add to bag" at bounding box center [426, 212] width 13 height 13
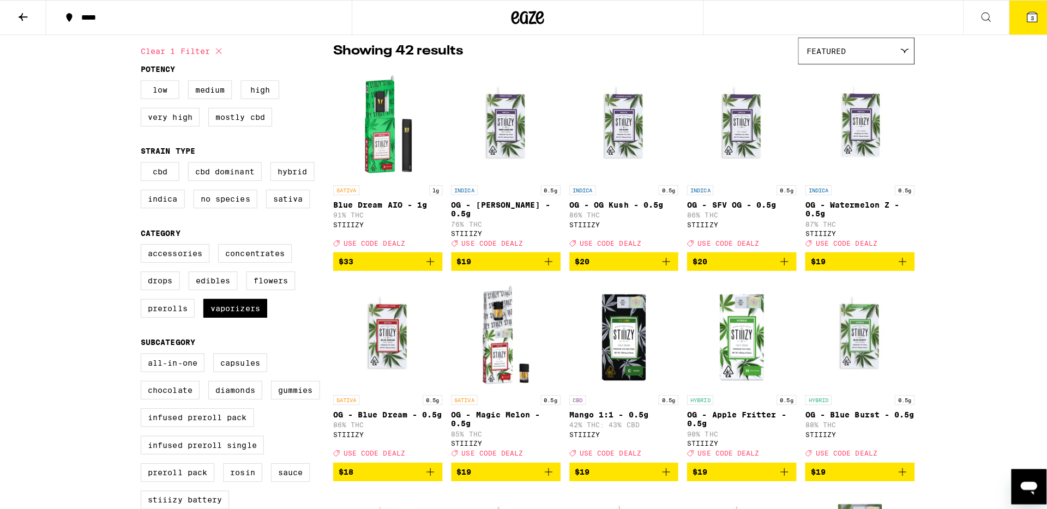
scroll to position [0, 0]
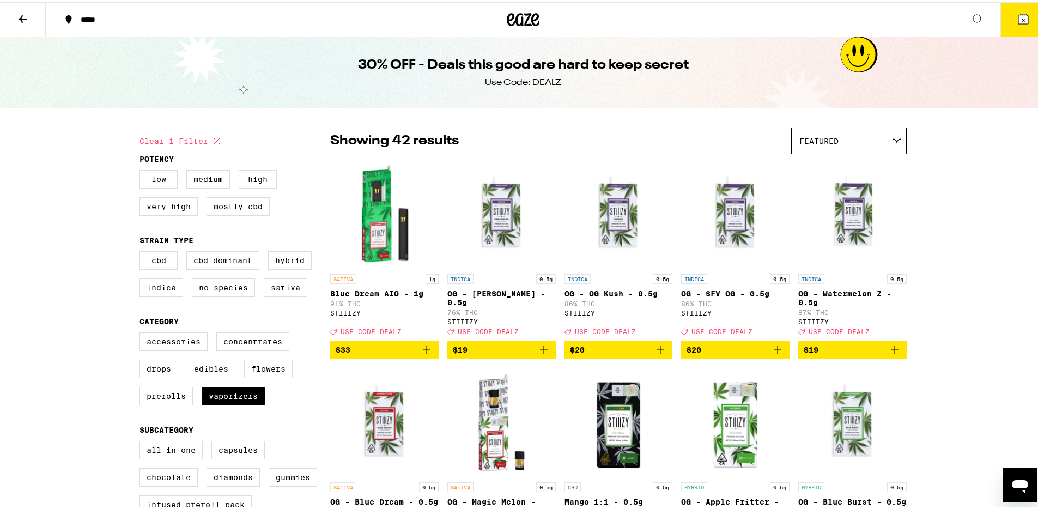
click at [1023, 20] on button "3" at bounding box center [1024, 18] width 46 height 34
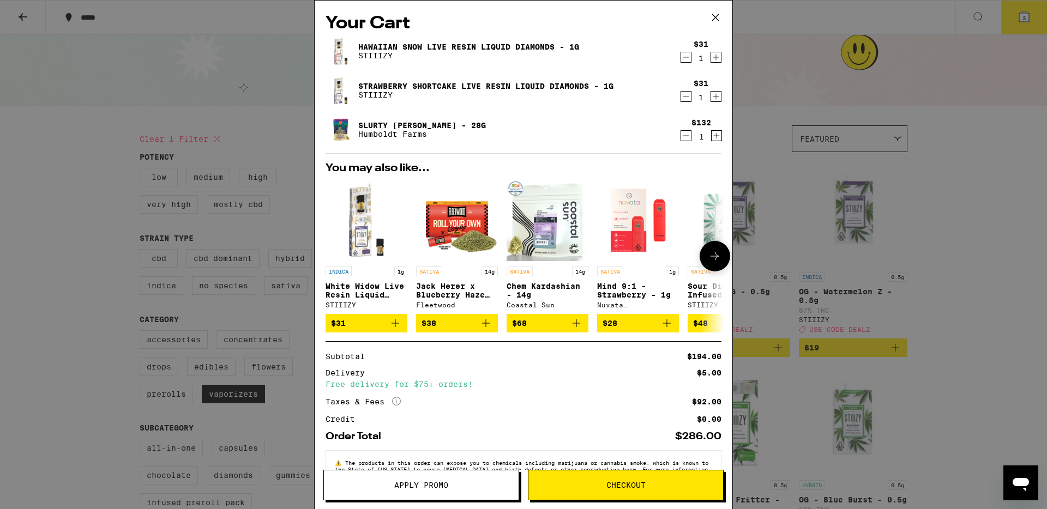
click at [551, 247] on img "Open page for Chem Kardashian - 14g from Coastal Sun" at bounding box center [547, 220] width 82 height 82
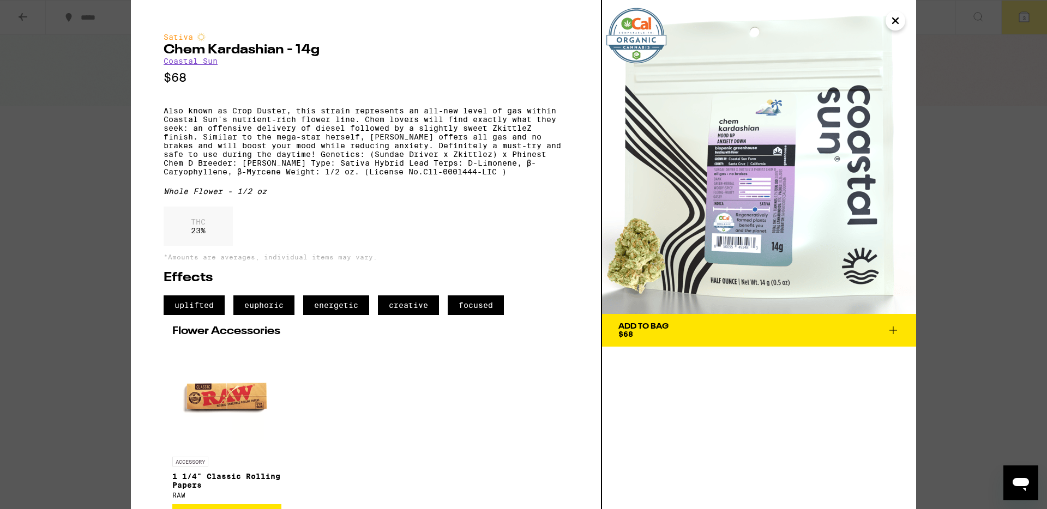
click at [895, 18] on icon "Close" at bounding box center [895, 21] width 13 height 16
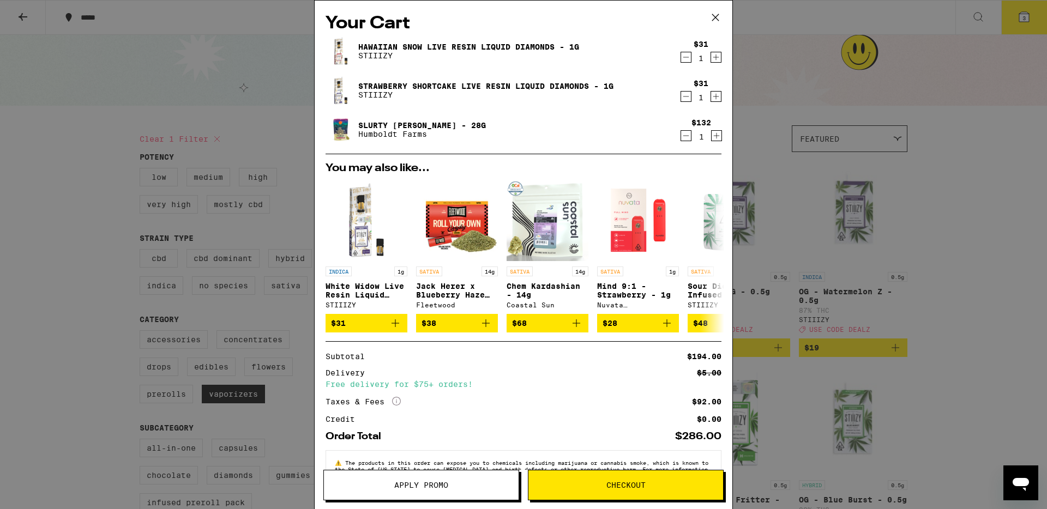
click at [17, 184] on div "Your Cart Hawaiian Snow Live Resin Liquid Diamonds - 1g STIIIZY $31 1 Strawberr…" at bounding box center [523, 254] width 1047 height 509
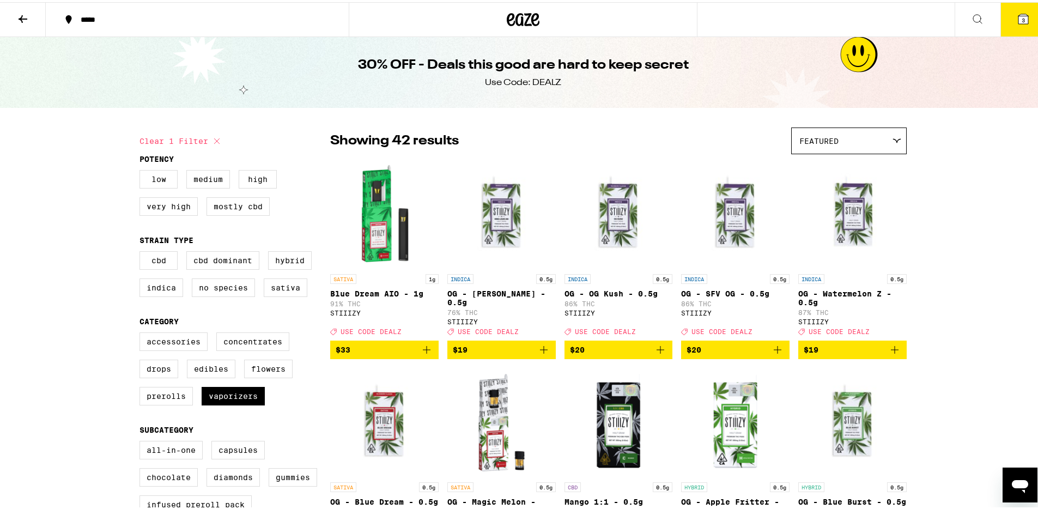
click at [18, 14] on icon at bounding box center [22, 16] width 13 height 13
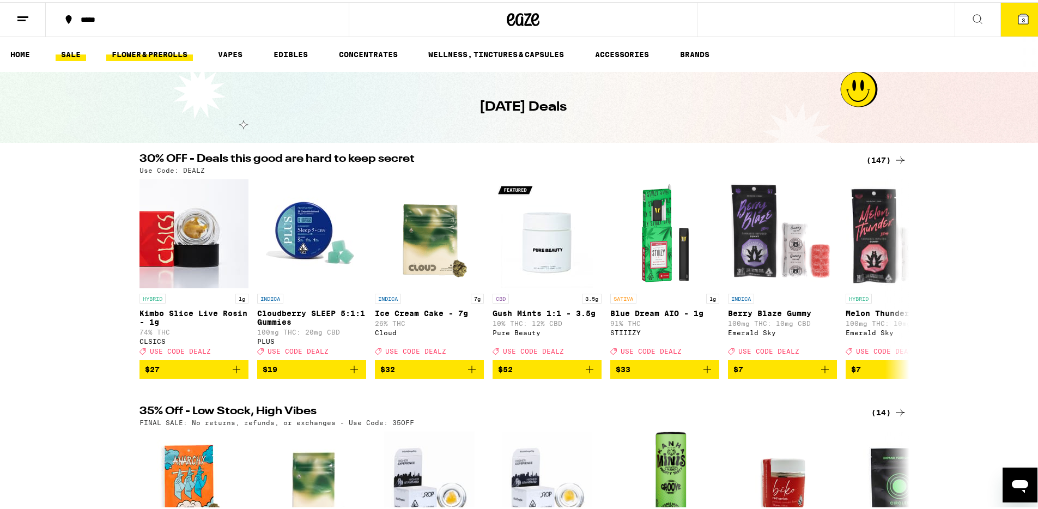
click at [143, 52] on link "FLOWER & PREROLLS" at bounding box center [149, 52] width 87 height 13
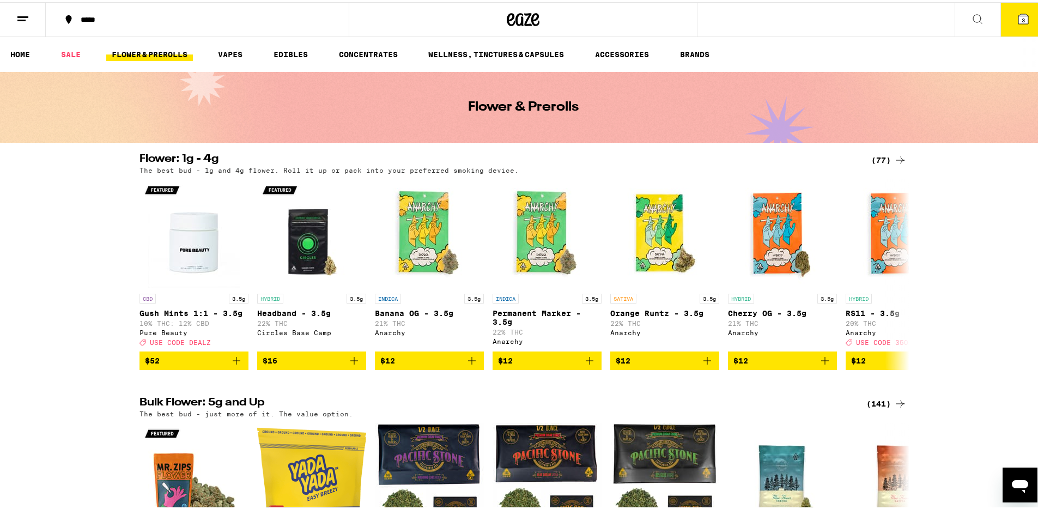
click at [1018, 13] on icon at bounding box center [1023, 16] width 13 height 13
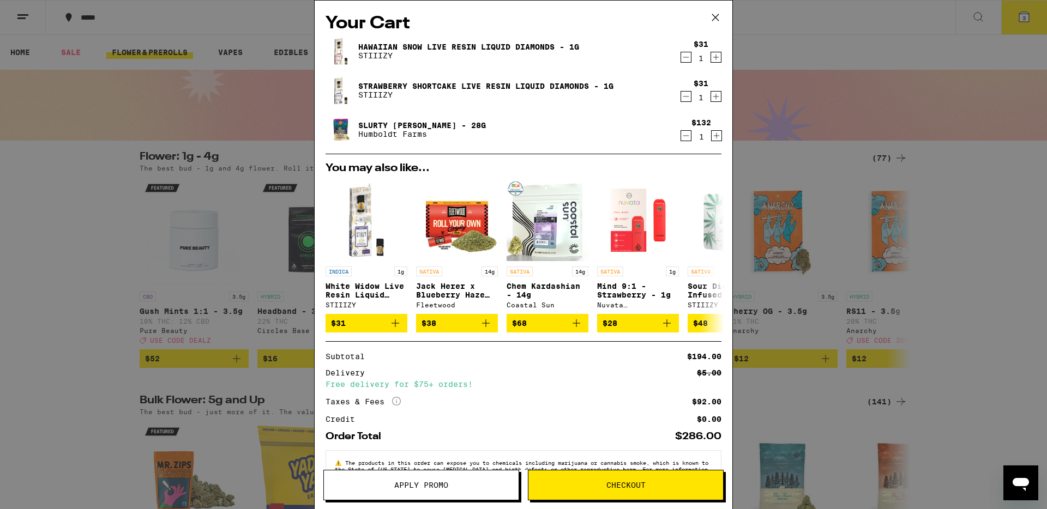
click at [648, 494] on button "Checkout" at bounding box center [626, 485] width 196 height 31
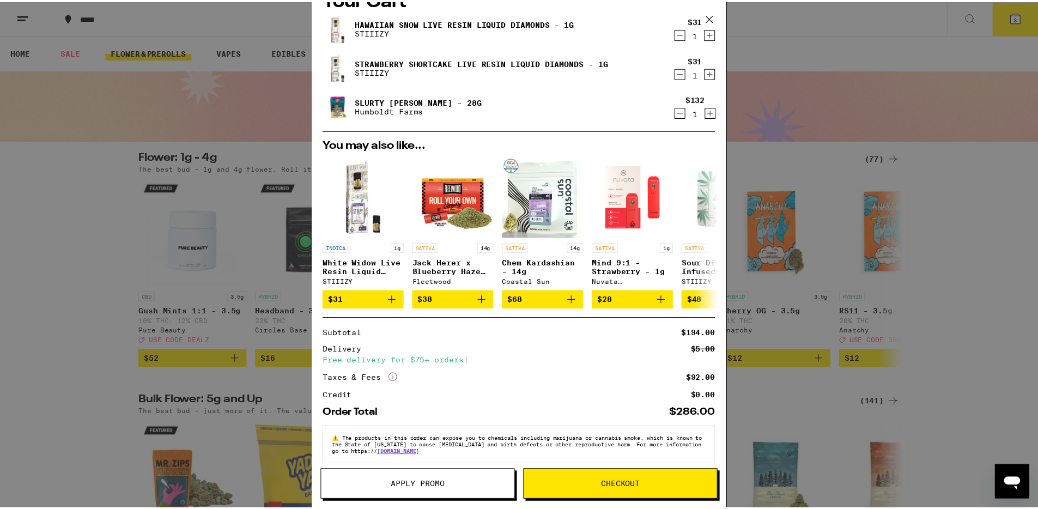
scroll to position [40, 0]
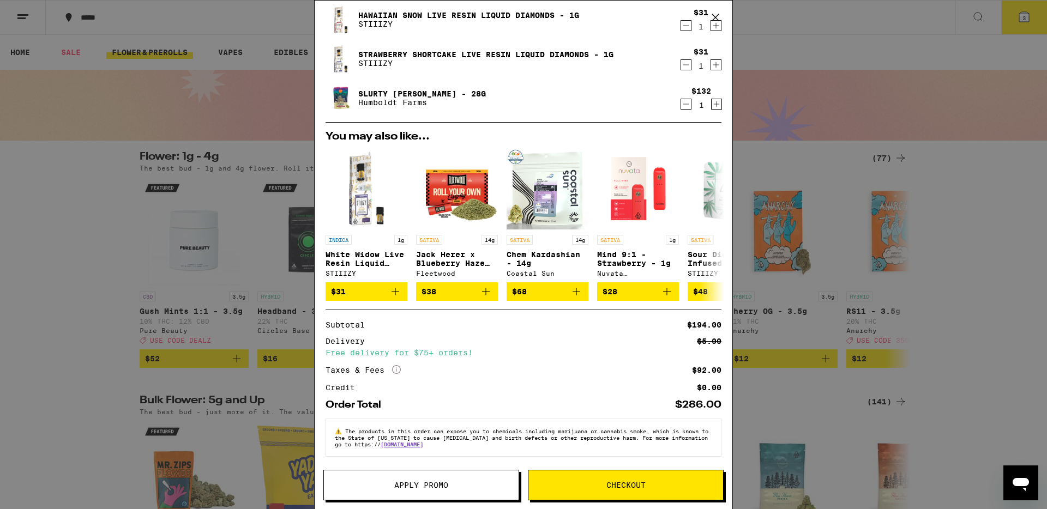
click at [448, 488] on span "Apply Promo" at bounding box center [421, 485] width 195 height 8
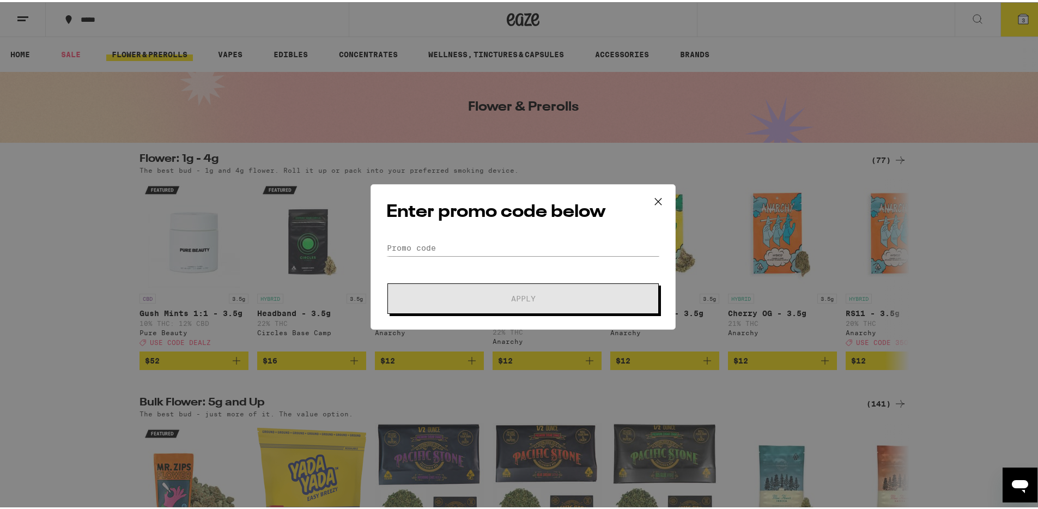
click at [495, 236] on div "Enter promo code below Promo Code Apply" at bounding box center [523, 255] width 305 height 146
click at [494, 249] on input "Promo Code" at bounding box center [523, 246] width 274 height 16
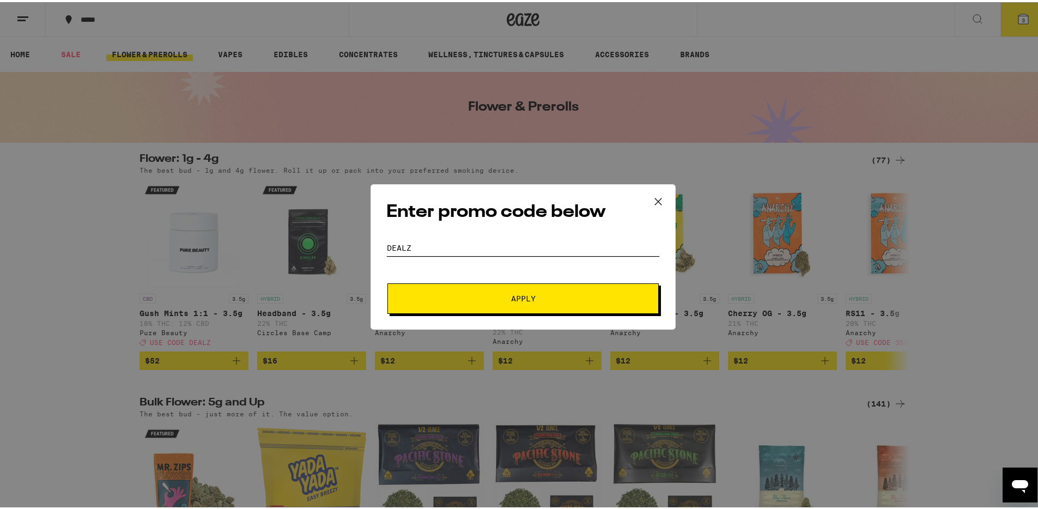
type input "DEALZ"
click at [388, 281] on button "Apply" at bounding box center [523, 296] width 271 height 31
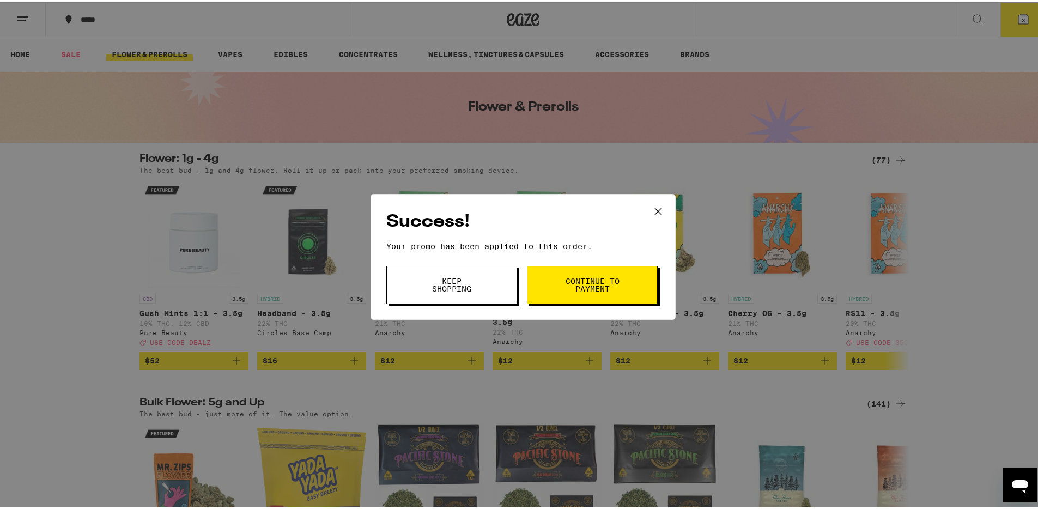
click at [570, 283] on span "Continue to payment" at bounding box center [593, 282] width 56 height 15
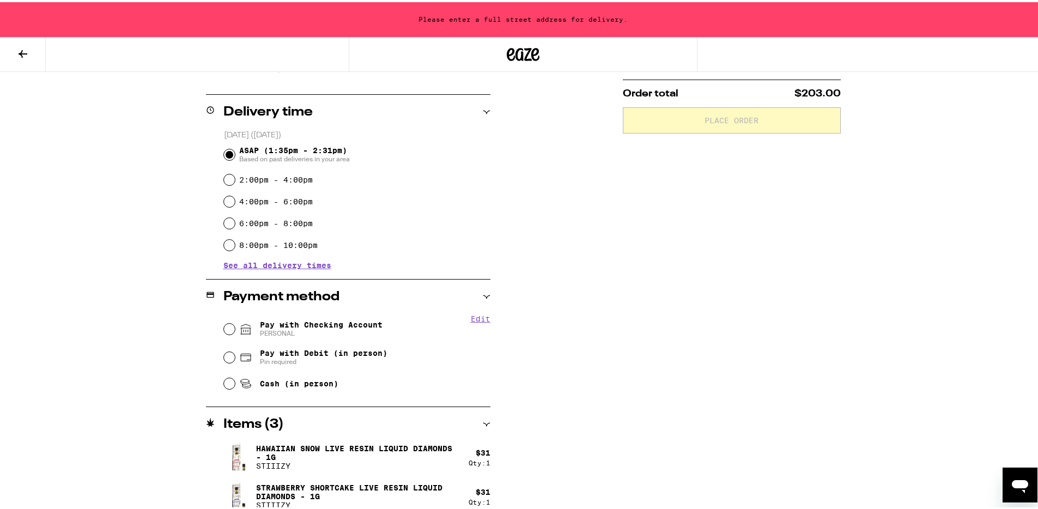
scroll to position [249, 0]
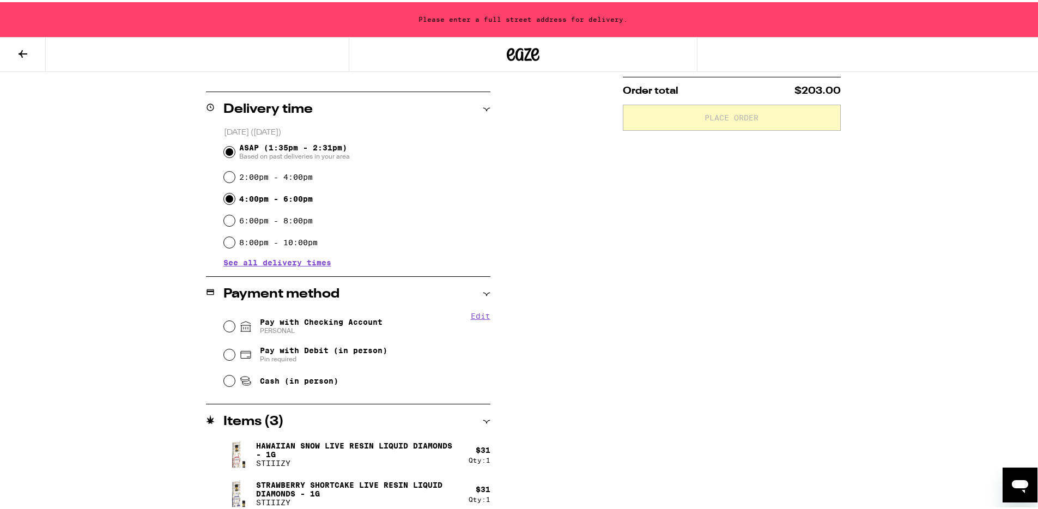
click at [227, 194] on input "4:00pm - 6:00pm" at bounding box center [229, 196] width 11 height 11
radio input "true"
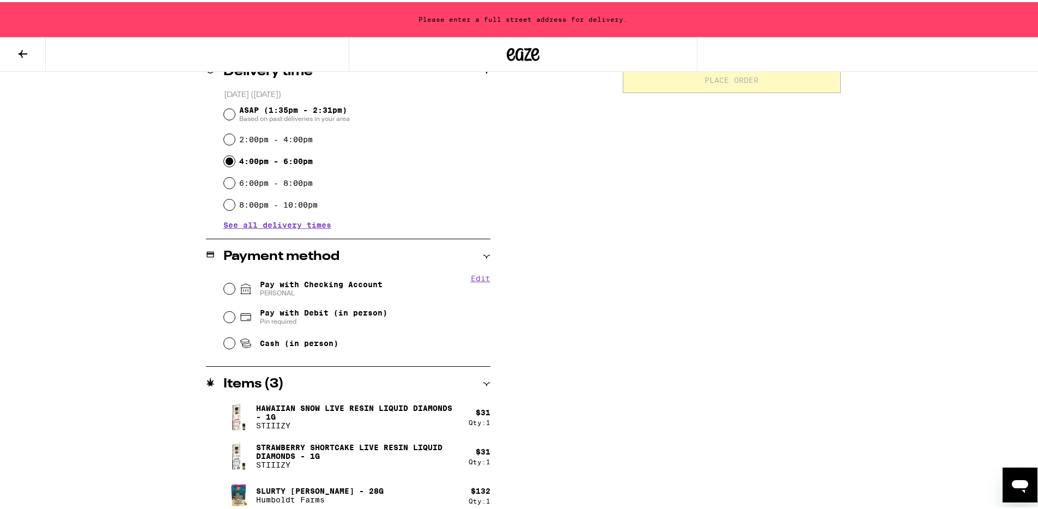
scroll to position [295, 0]
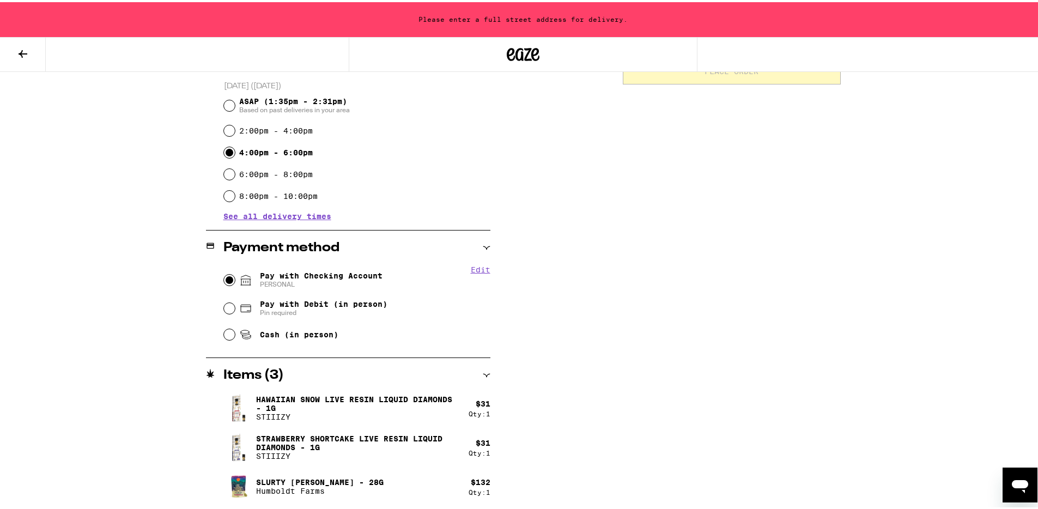
click at [225, 278] on input "Pay with Checking Account PERSONAL" at bounding box center [229, 278] width 11 height 11
radio input "true"
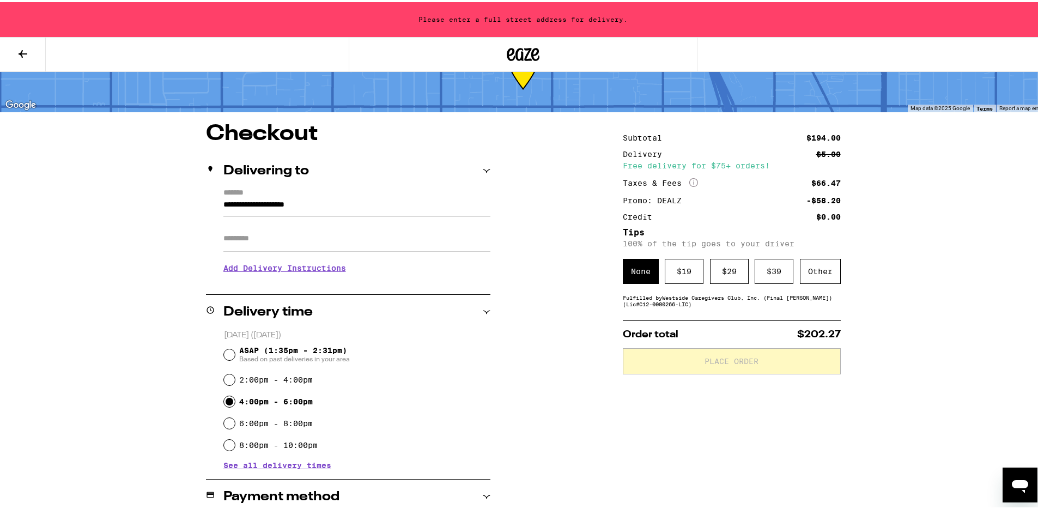
scroll to position [44, 0]
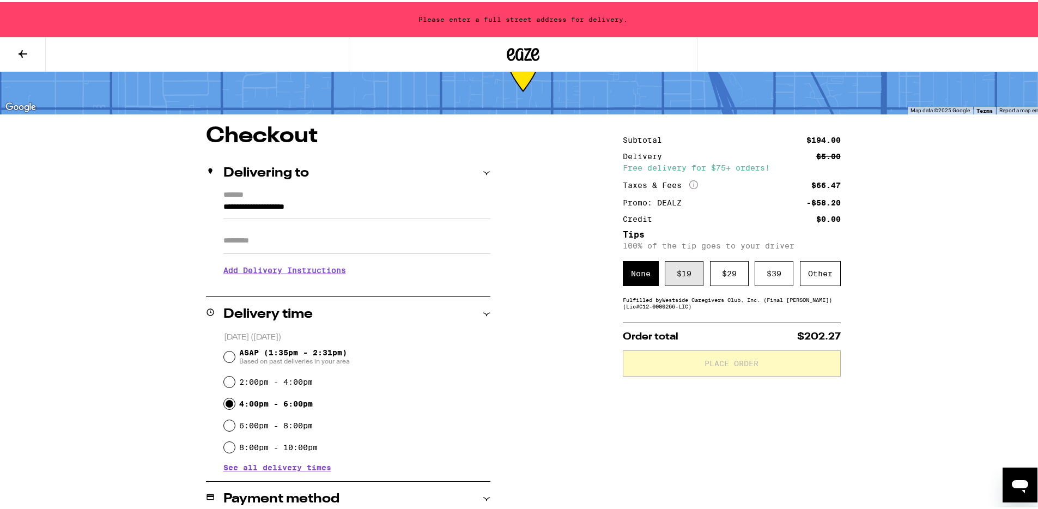
click at [688, 276] on div "$ 19" at bounding box center [684, 271] width 39 height 25
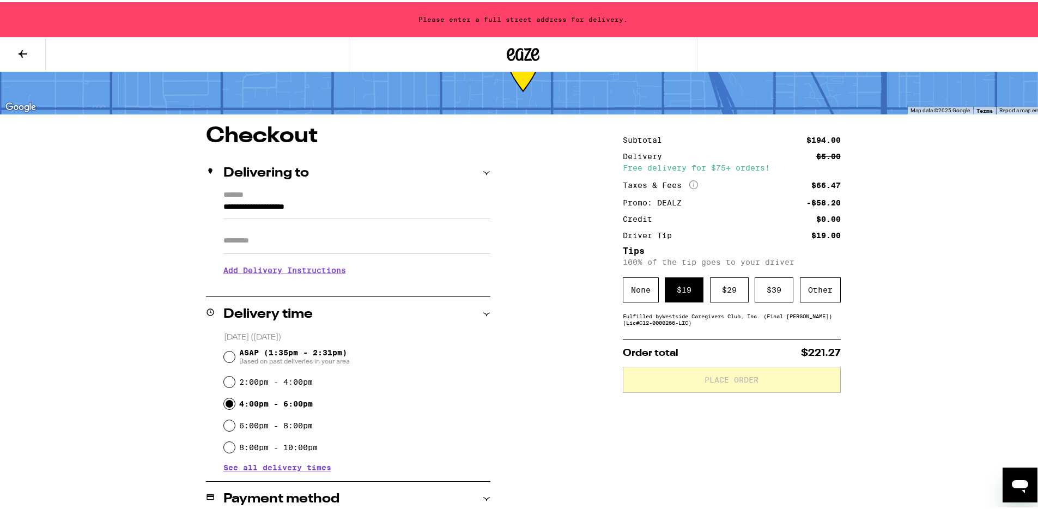
scroll to position [330, 0]
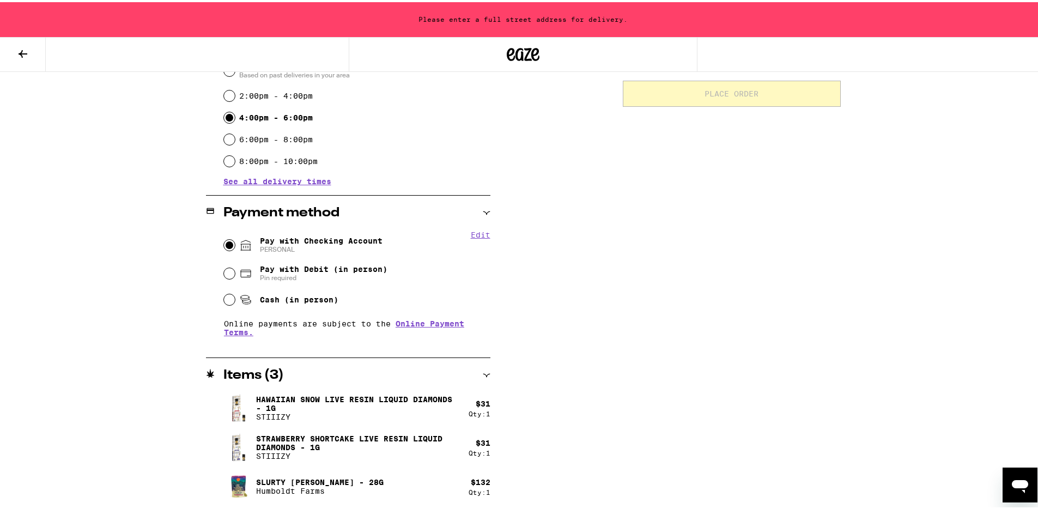
click at [481, 233] on button "Edit" at bounding box center [481, 232] width 20 height 9
click at [296, 240] on span "Pay with Checking Account PERSONAL" at bounding box center [321, 242] width 123 height 17
click at [235, 240] on input "Pay with Checking Account PERSONAL" at bounding box center [229, 243] width 11 height 11
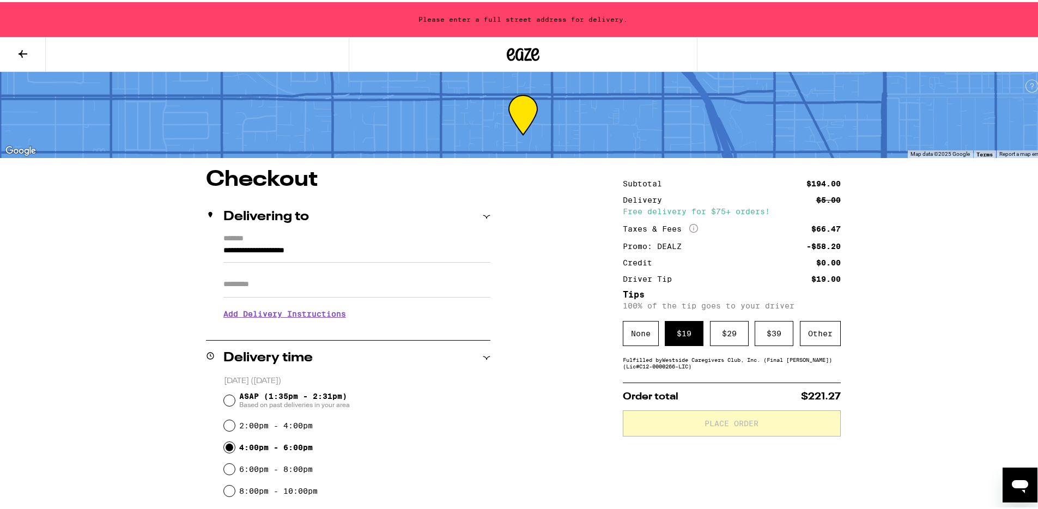
click at [248, 247] on input "**********" at bounding box center [357, 251] width 267 height 19
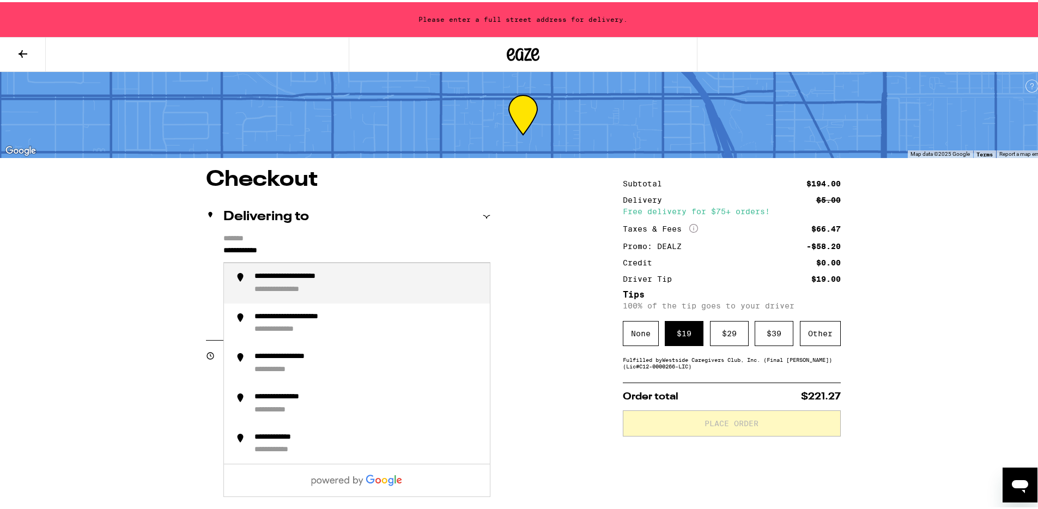
click at [315, 273] on div "**********" at bounding box center [309, 275] width 108 height 10
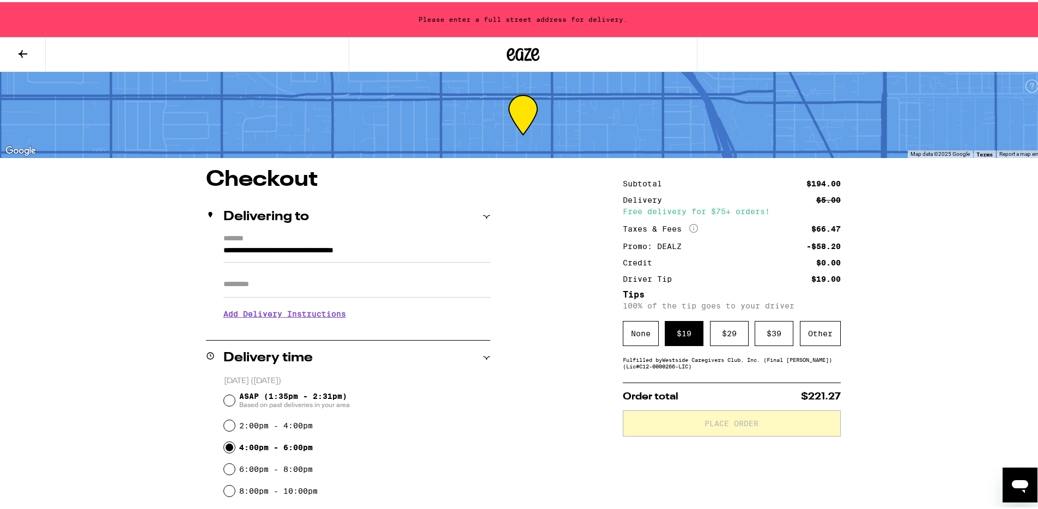
type input "**********"
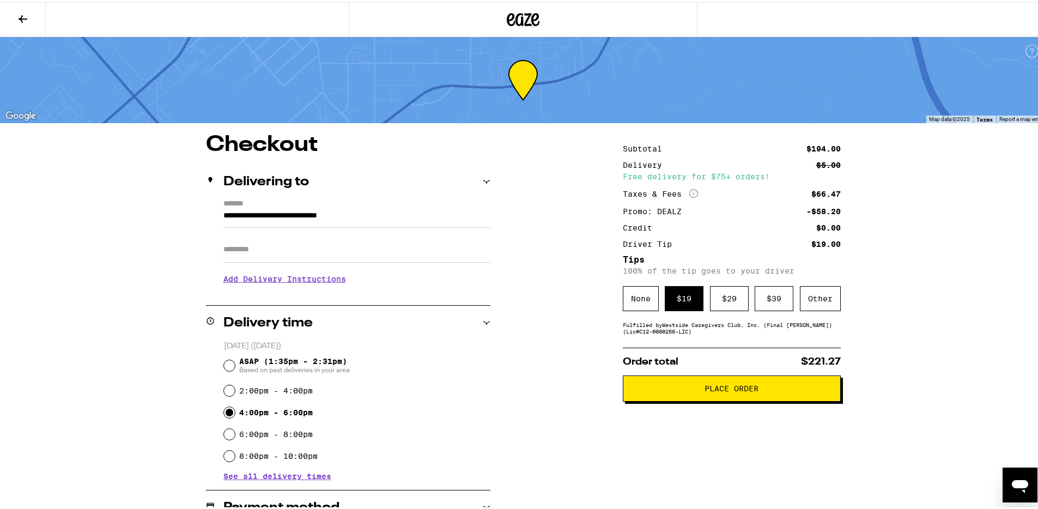
click at [754, 390] on span "Place Order" at bounding box center [732, 387] width 54 height 8
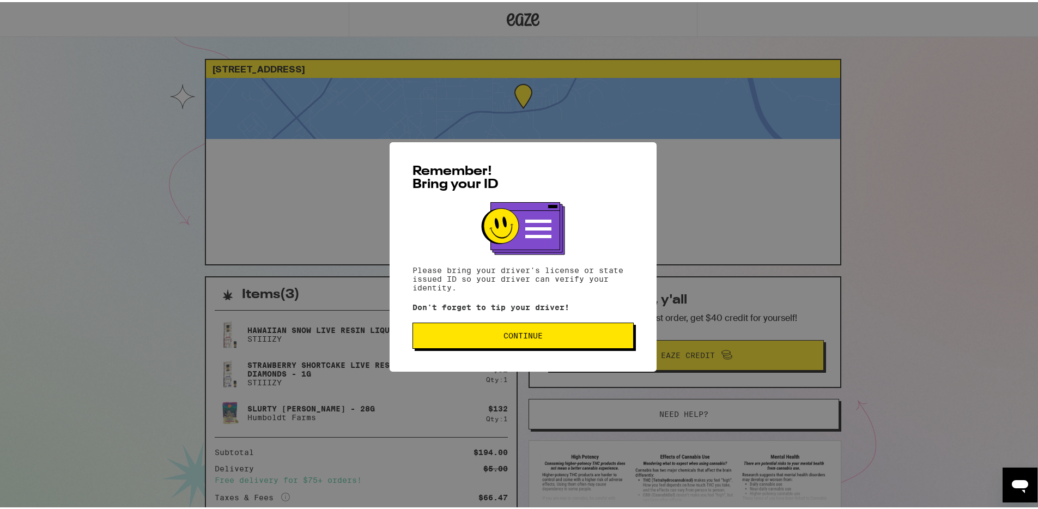
click at [558, 330] on button "Continue" at bounding box center [523, 334] width 221 height 26
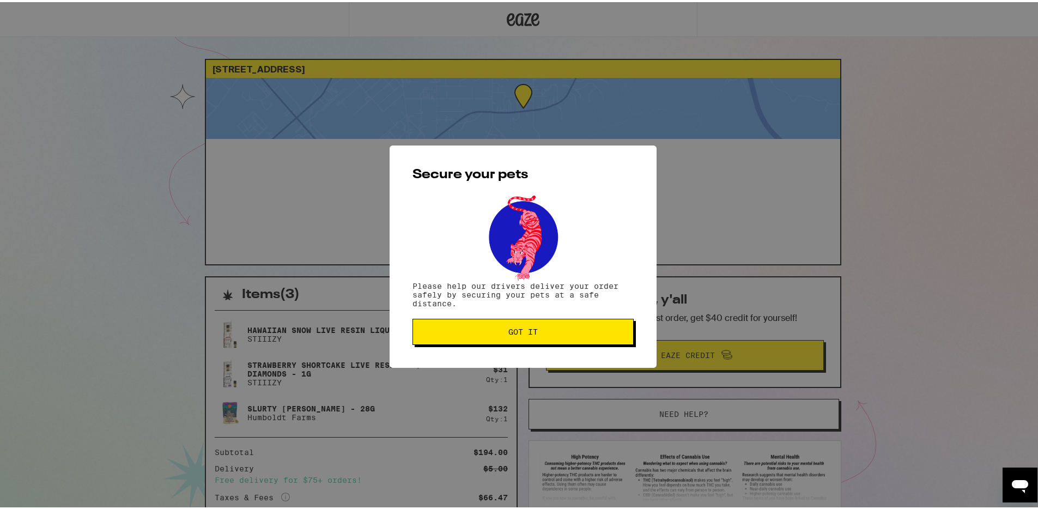
click at [563, 332] on span "Got it" at bounding box center [523, 330] width 203 height 8
